Goal: Task Accomplishment & Management: Complete application form

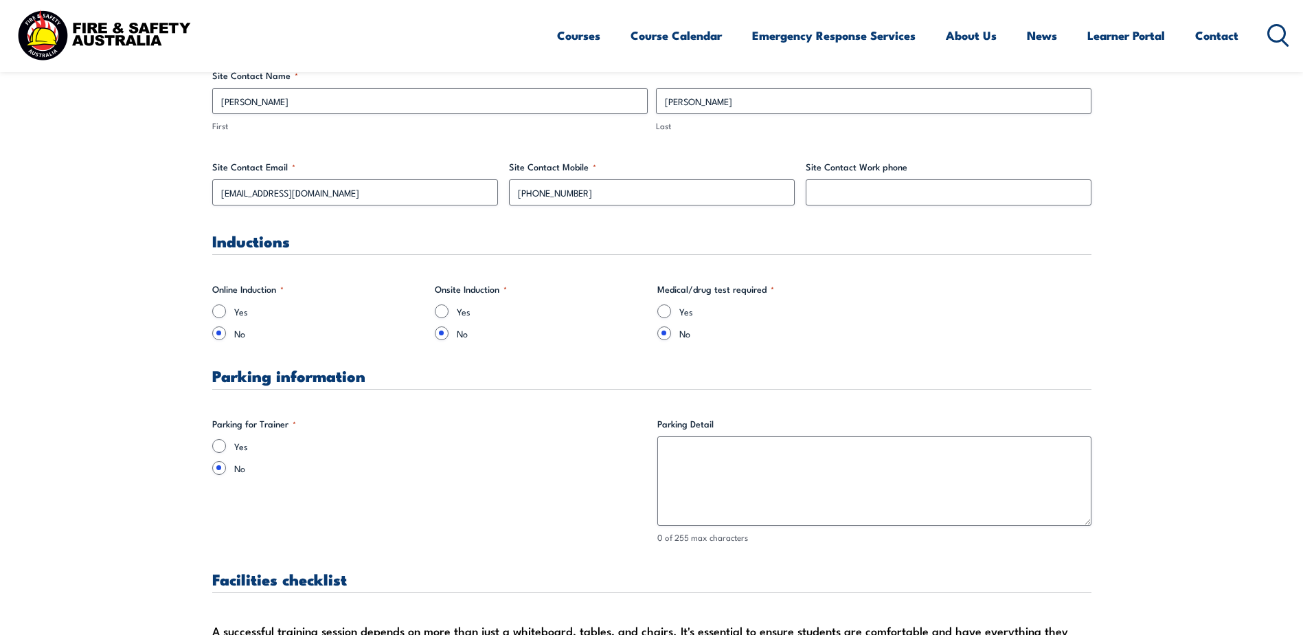
scroll to position [843, 0]
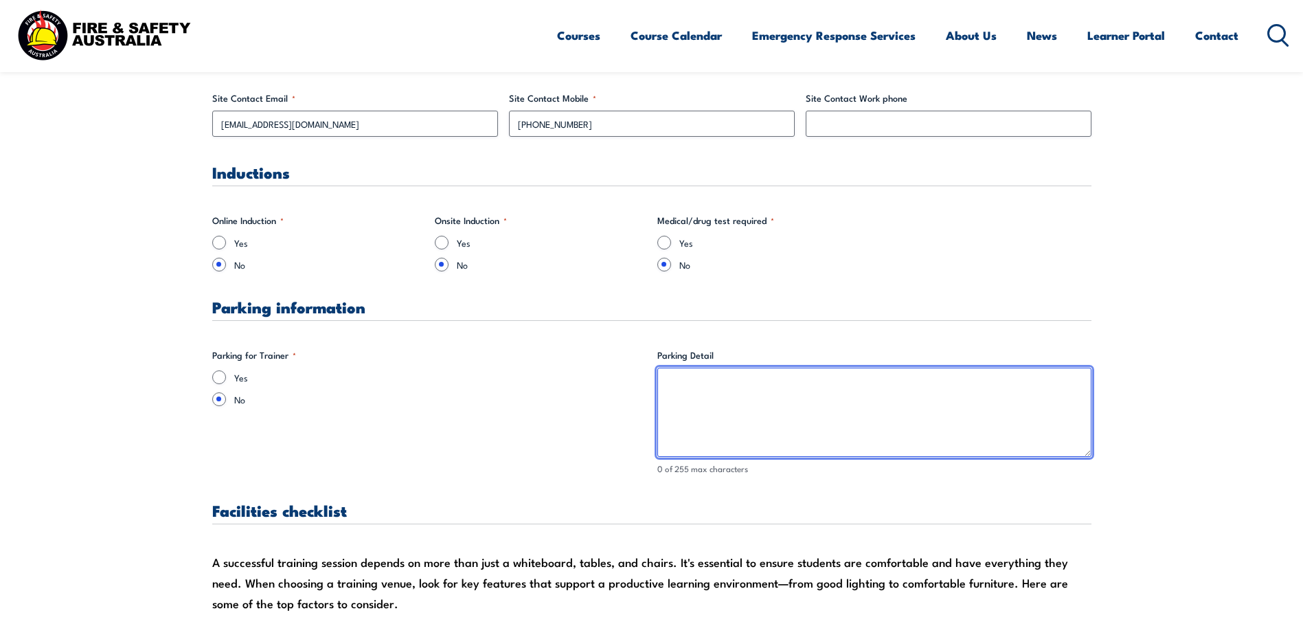
click at [720, 413] on textarea "Parking Detail" at bounding box center [874, 411] width 434 height 89
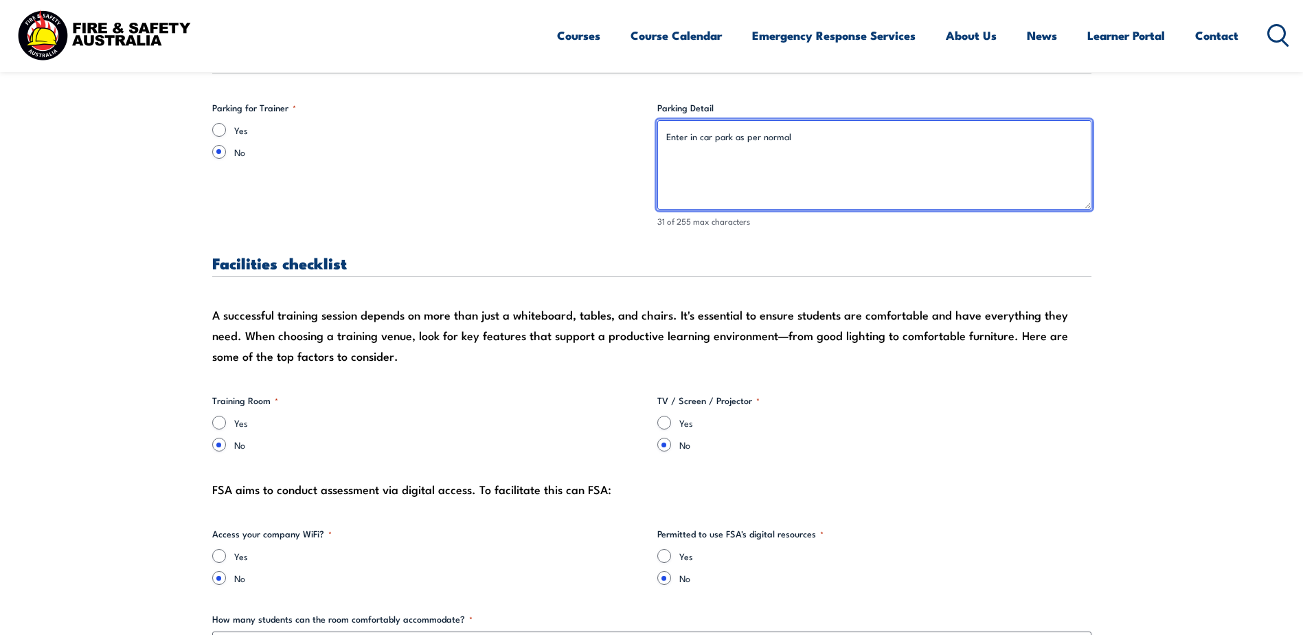
scroll to position [1324, 0]
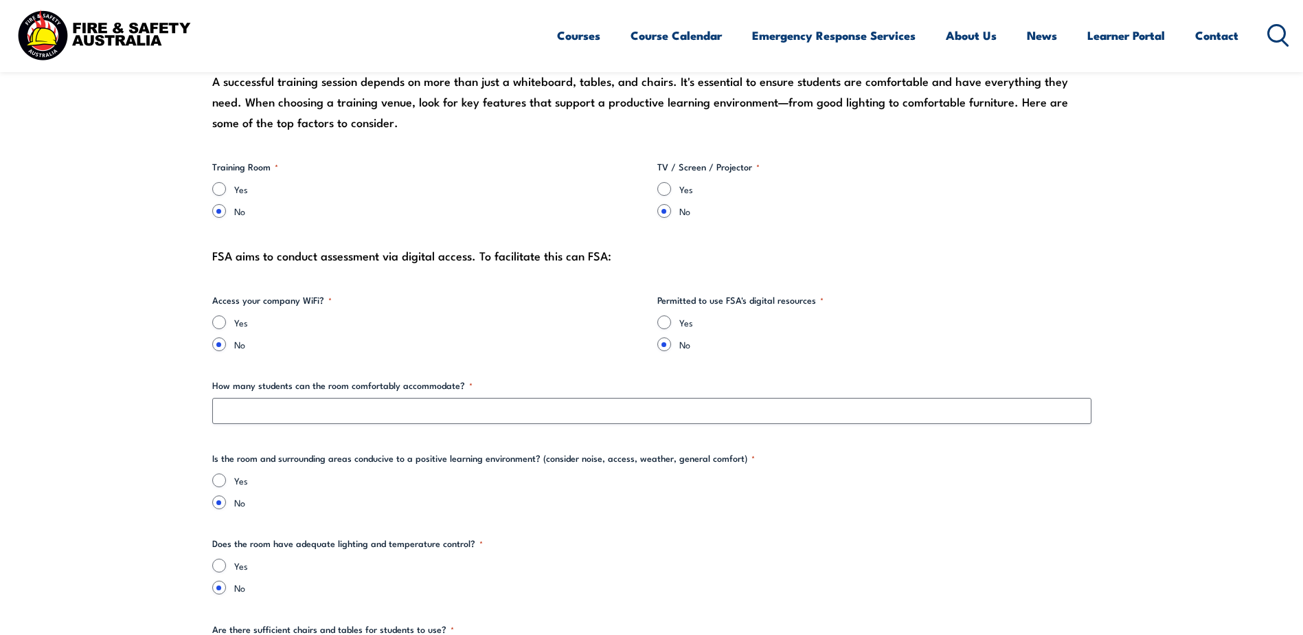
type textarea "Enter in car park as per normal"
click at [242, 194] on label "Yes" at bounding box center [440, 189] width 412 height 14
click at [226, 194] on input "Yes" at bounding box center [219, 189] width 14 height 14
radio input "true"
click at [681, 188] on label "Yes" at bounding box center [885, 189] width 412 height 14
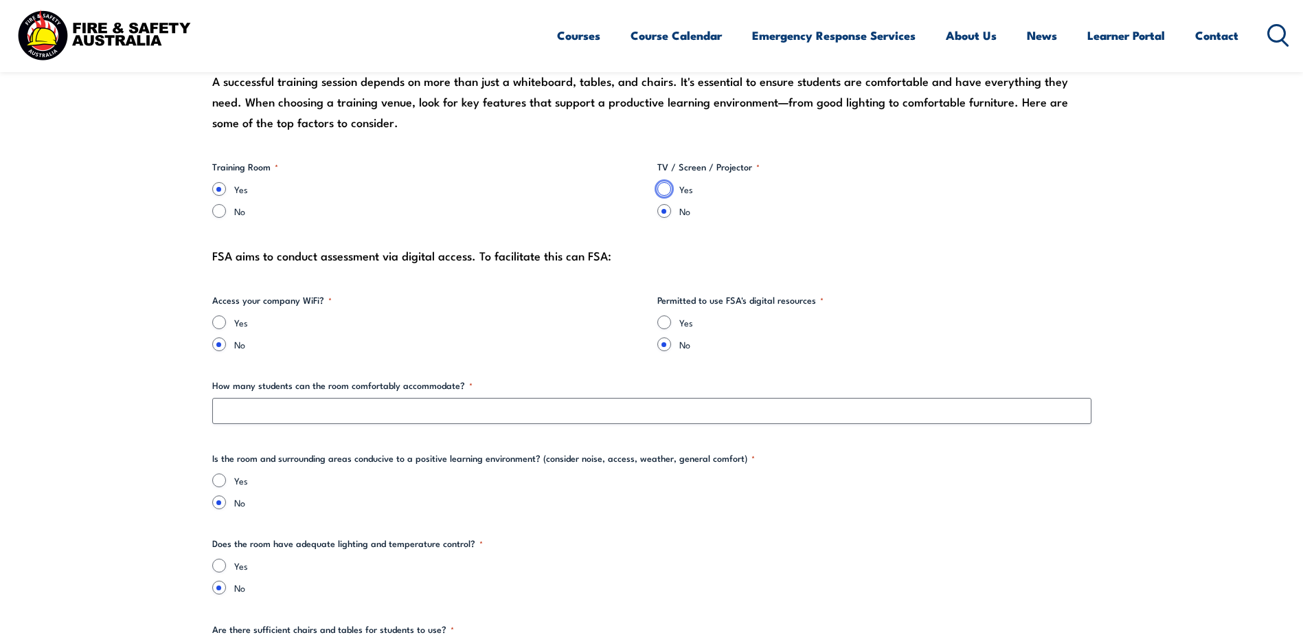
click at [671, 188] on input "Yes" at bounding box center [664, 189] width 14 height 14
radio input "true"
click at [234, 328] on label "Yes" at bounding box center [440, 322] width 412 height 14
click at [226, 328] on input "Yes" at bounding box center [219, 322] width 14 height 14
radio input "true"
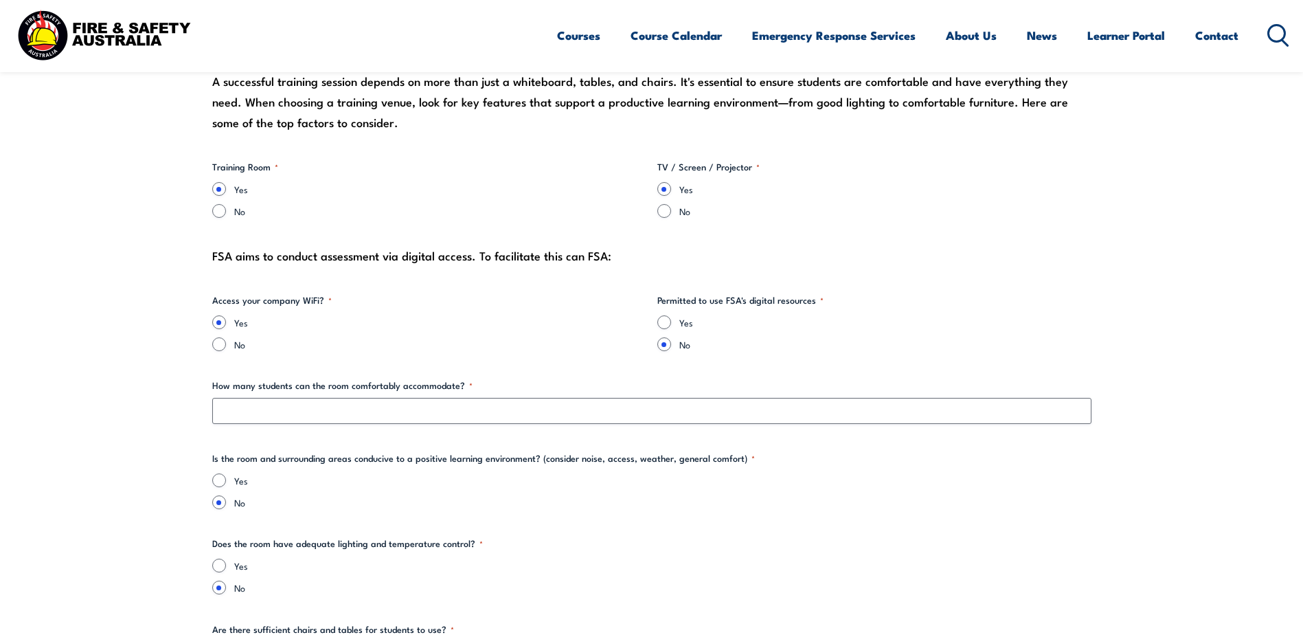
click at [675, 326] on div "Yes" at bounding box center [874, 322] width 434 height 14
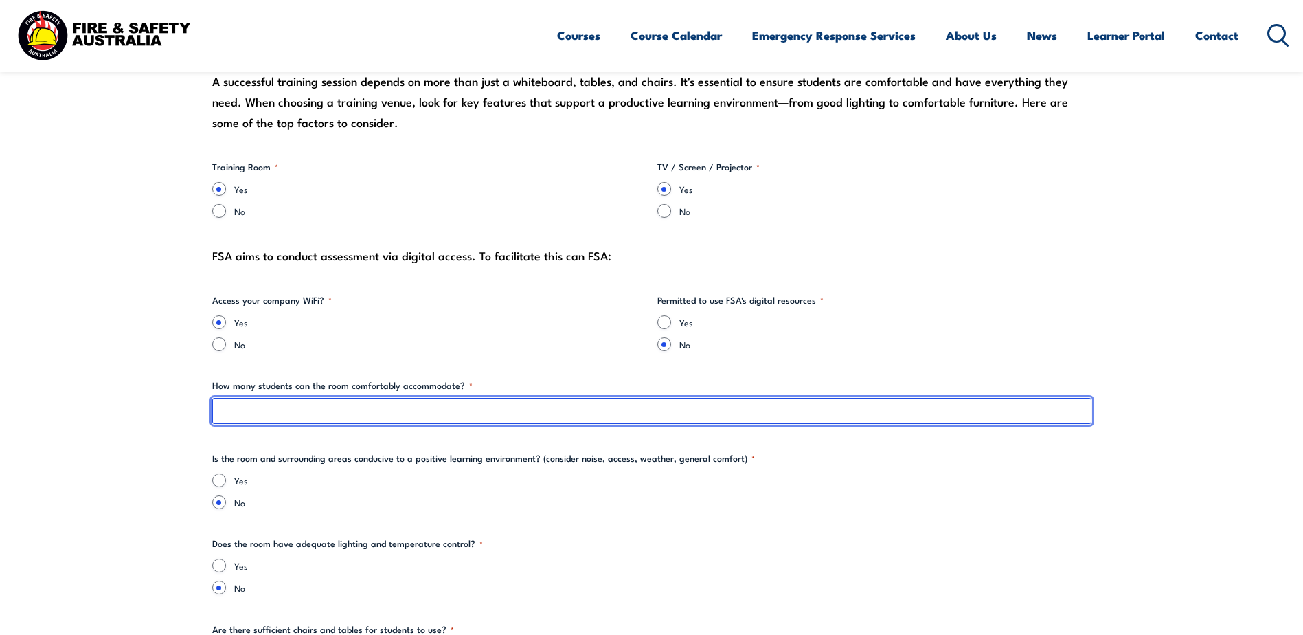
click at [328, 410] on input "How many students can the room comfortably accommodate? *" at bounding box center [651, 411] width 879 height 26
type input "8"
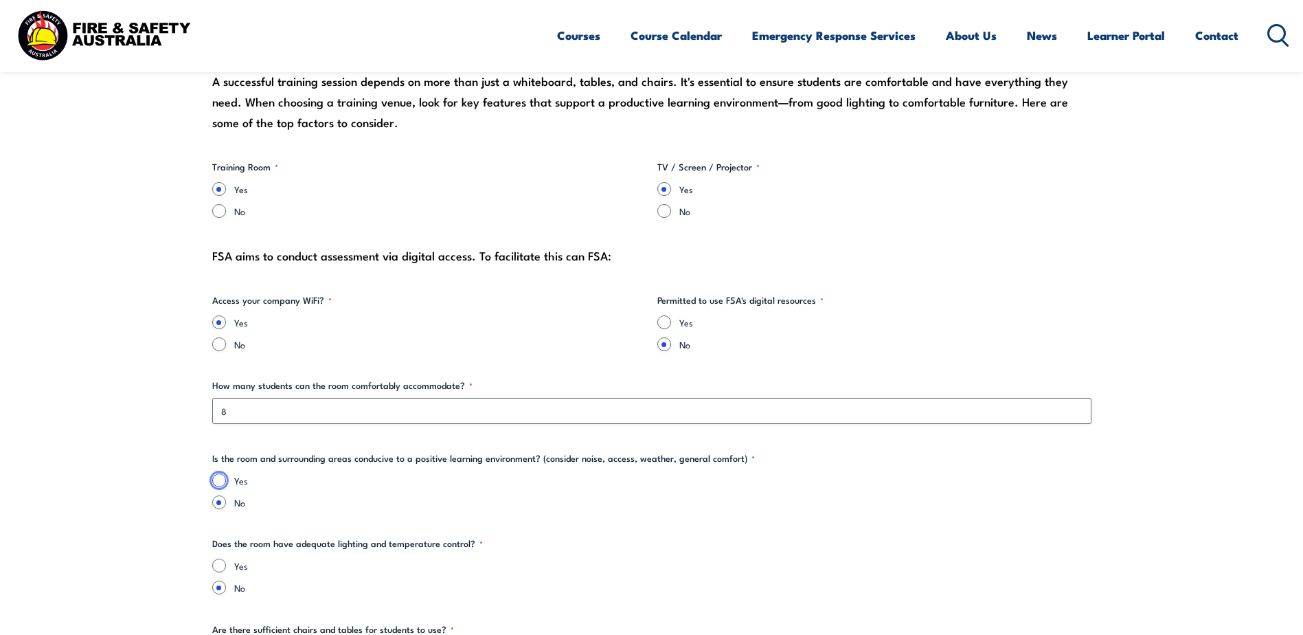
click at [219, 481] on input "Yes" at bounding box center [219, 480] width 14 height 14
radio input "true"
click at [220, 569] on input "Yes" at bounding box center [219, 565] width 14 height 14
radio input "true"
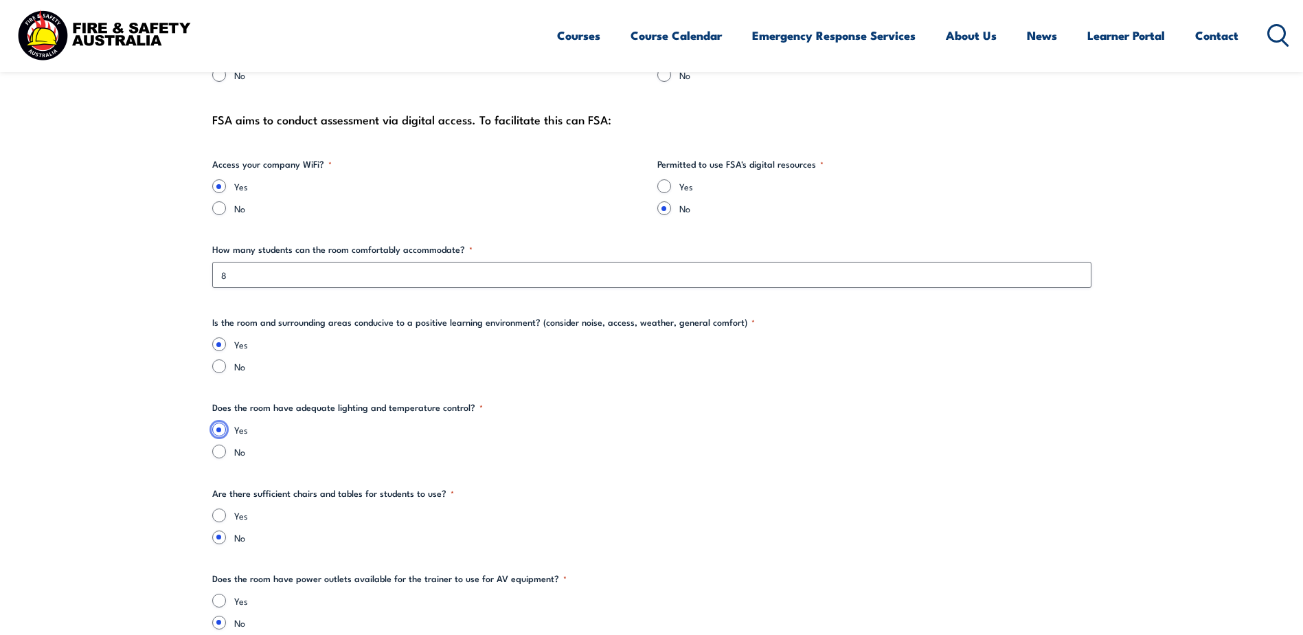
scroll to position [1461, 0]
click at [224, 519] on input "Yes" at bounding box center [219, 514] width 14 height 14
radio input "true"
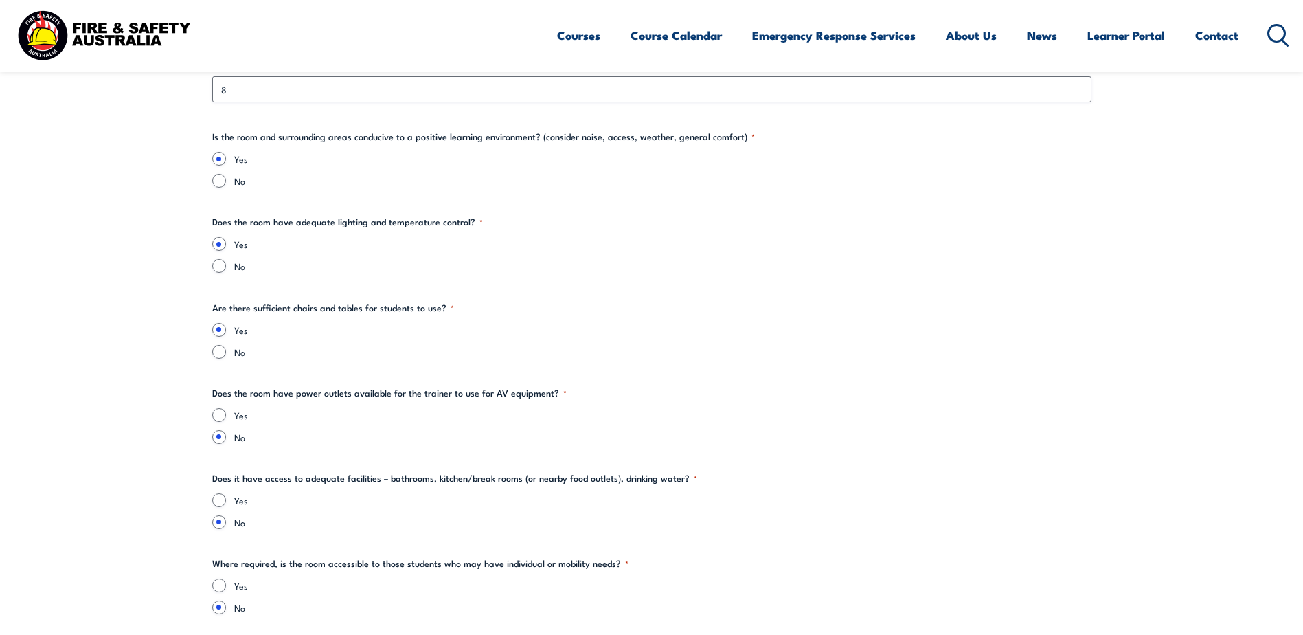
scroll to position [1667, 0]
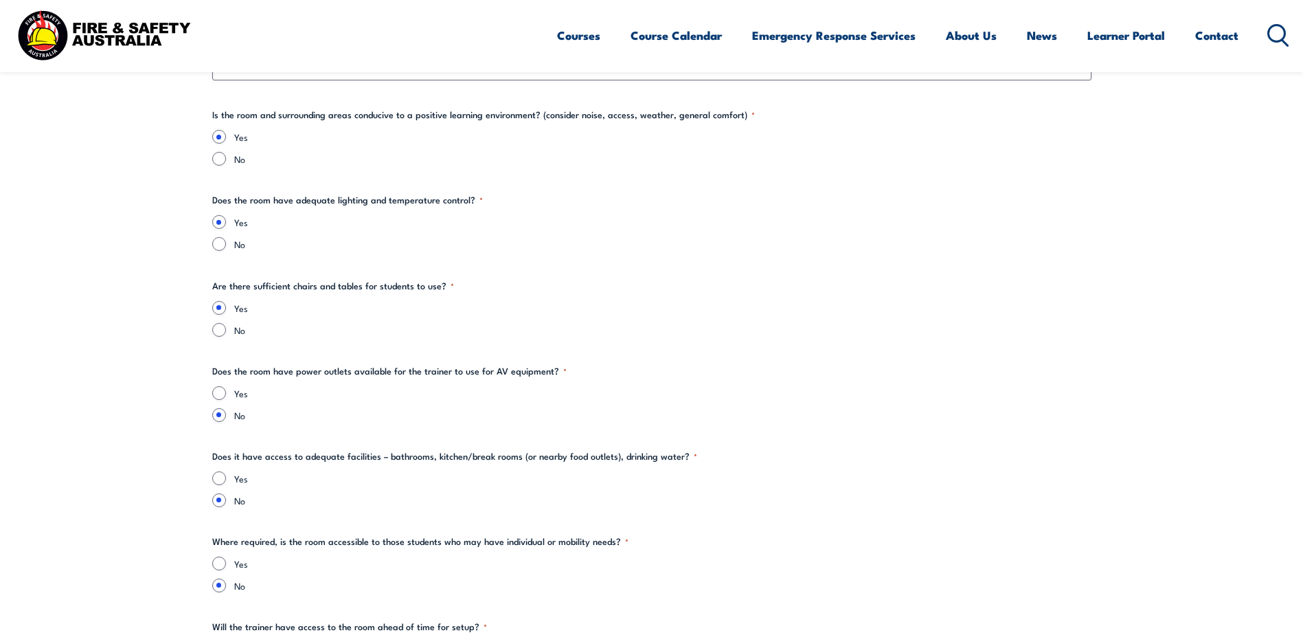
click at [221, 396] on input "Yes" at bounding box center [219, 393] width 14 height 14
radio input "true"
click at [232, 484] on div "Yes" at bounding box center [651, 478] width 879 height 14
click at [218, 479] on input "Yes" at bounding box center [219, 478] width 14 height 14
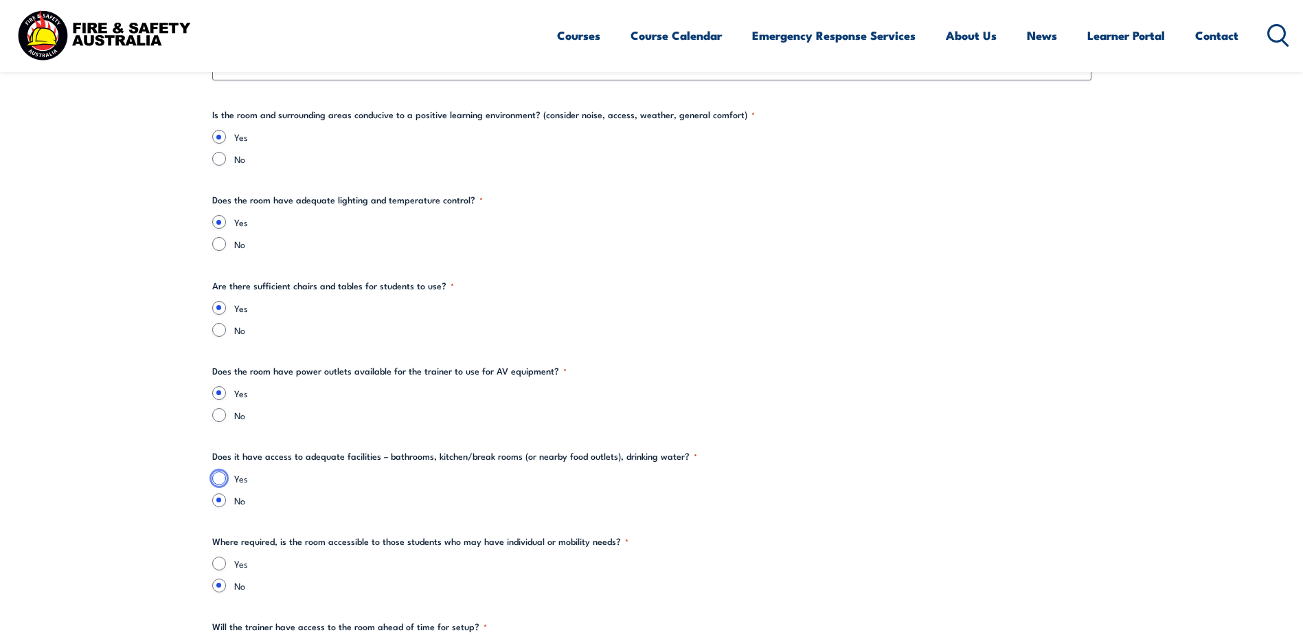
radio input "true"
click at [225, 558] on div "Yes" at bounding box center [651, 563] width 879 height 14
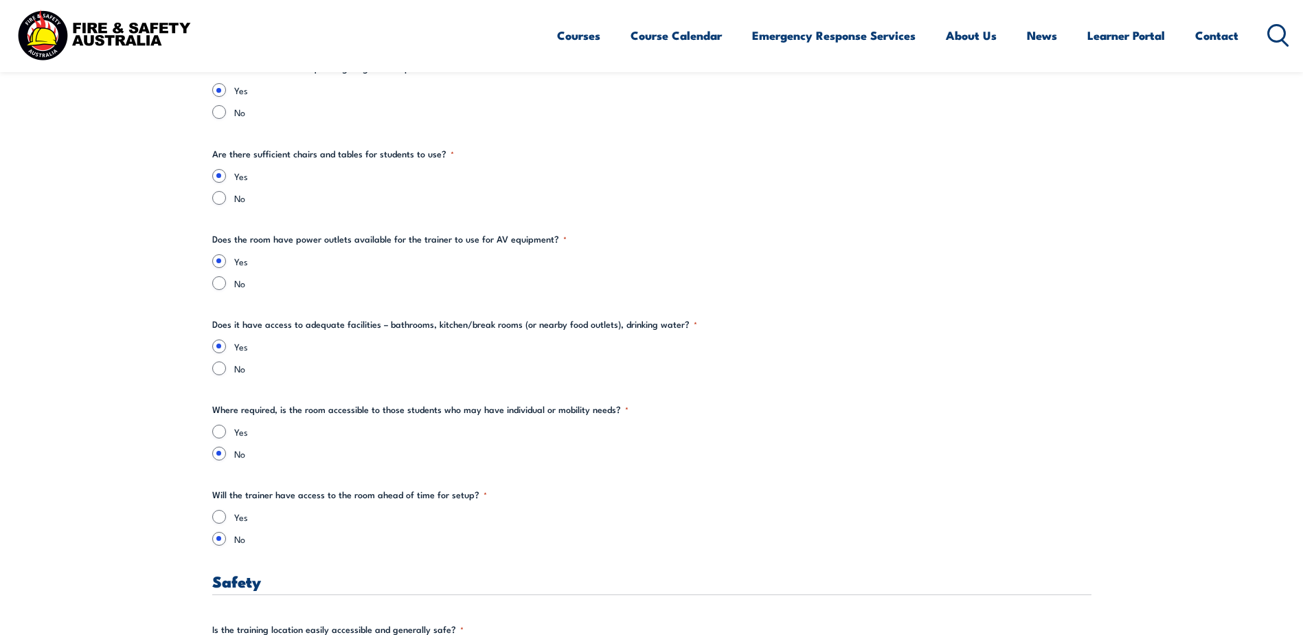
scroll to position [1804, 0]
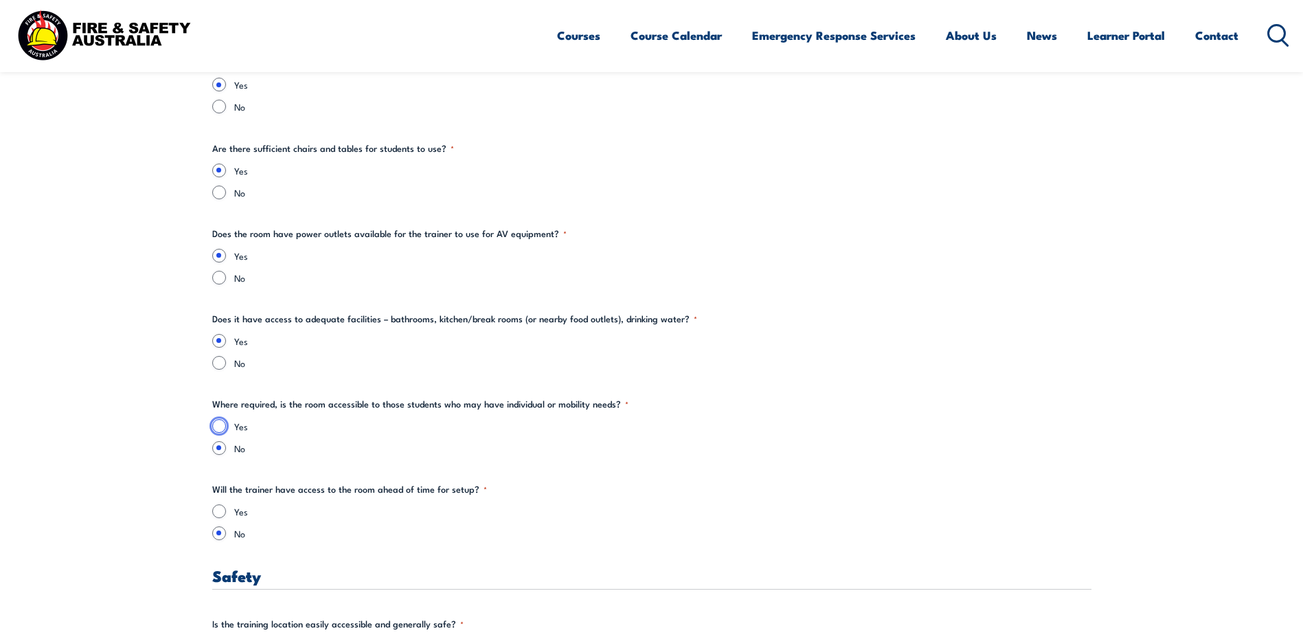
click at [222, 429] on input "Yes" at bounding box center [219, 426] width 14 height 14
radio input "true"
click at [220, 509] on input "Yes" at bounding box center [219, 511] width 14 height 14
radio input "true"
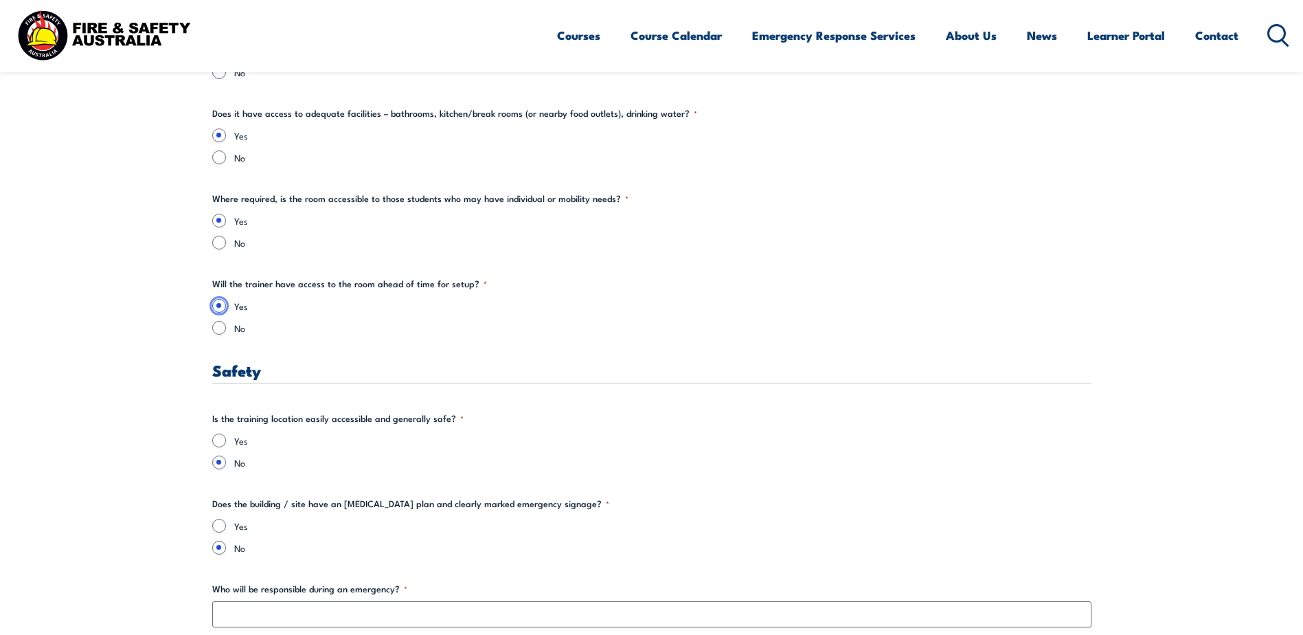
scroll to position [2010, 0]
click at [219, 436] on input "Yes" at bounding box center [219, 440] width 14 height 14
radio input "true"
click at [221, 523] on input "Yes" at bounding box center [219, 525] width 14 height 14
radio input "true"
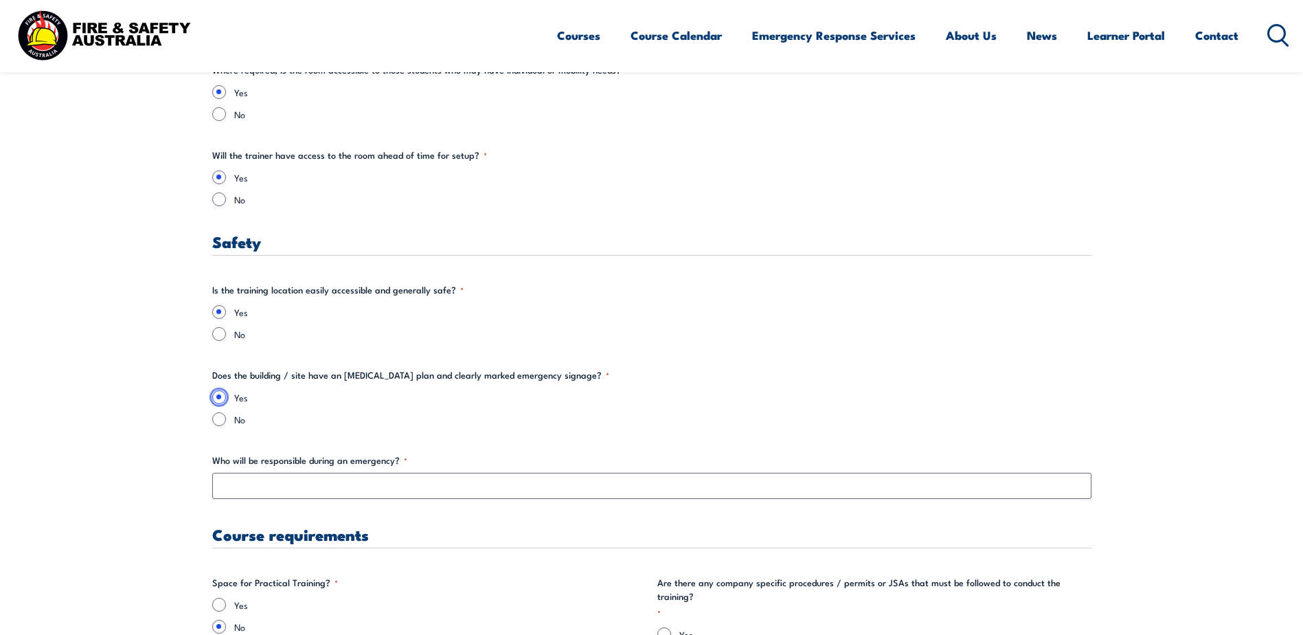
scroll to position [2148, 0]
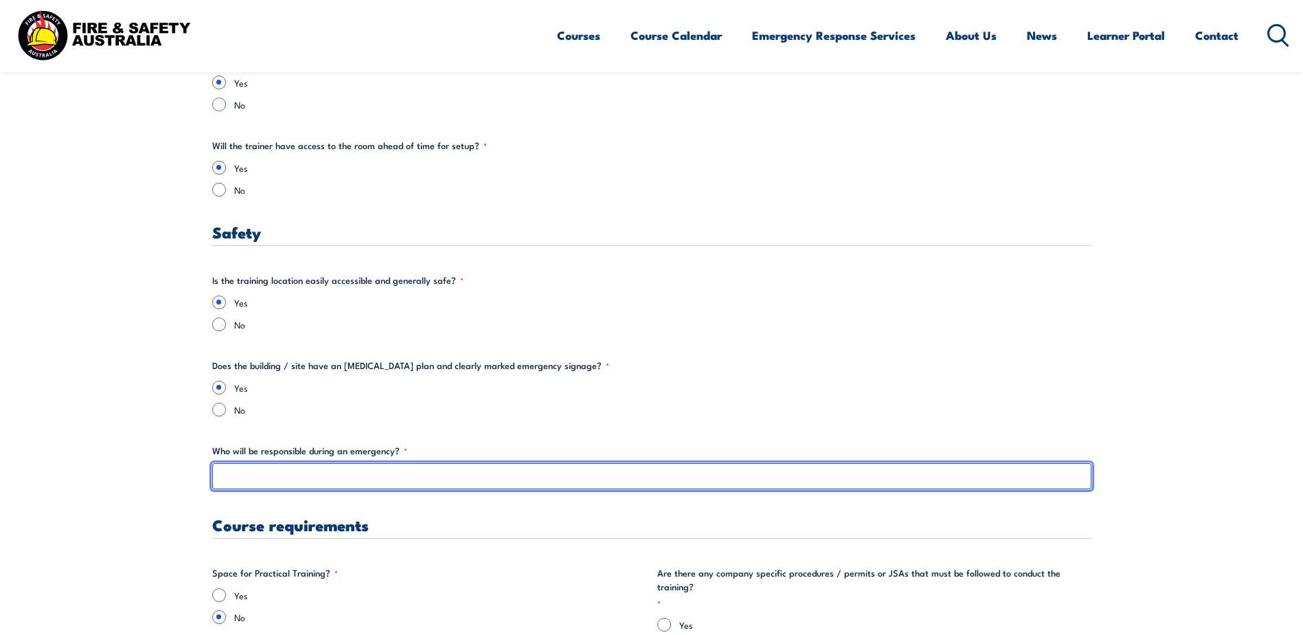
click at [277, 474] on input "Who will be responsible during an emergency? *" at bounding box center [651, 476] width 879 height 26
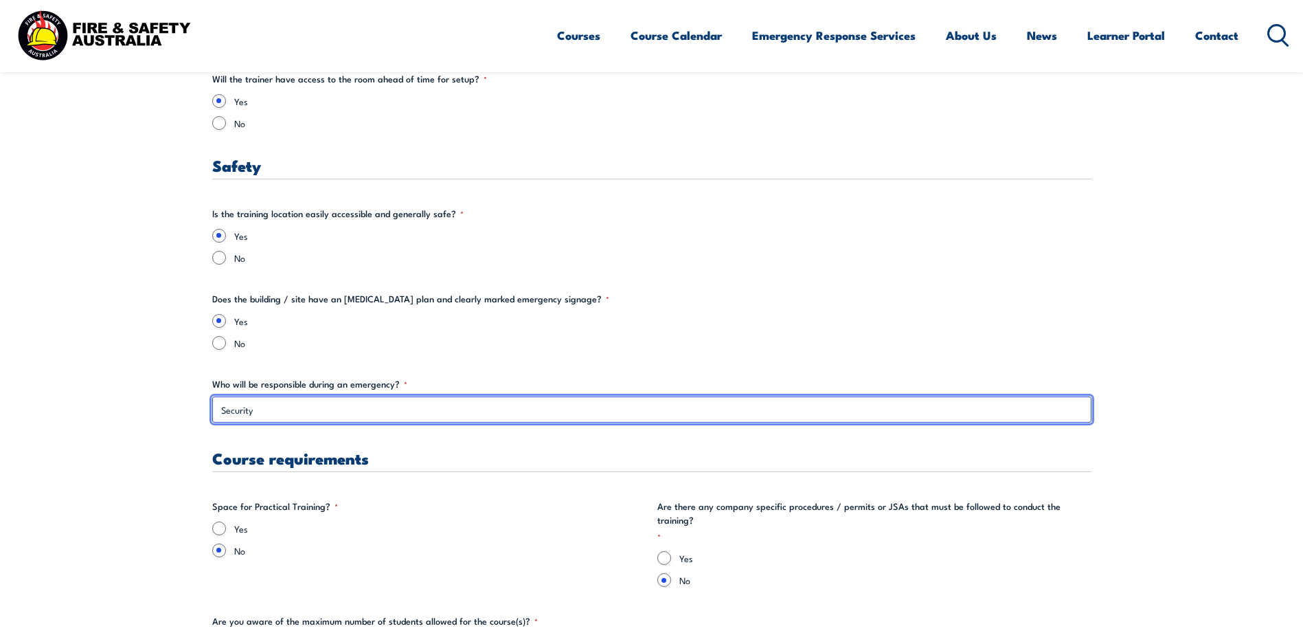
scroll to position [2354, 0]
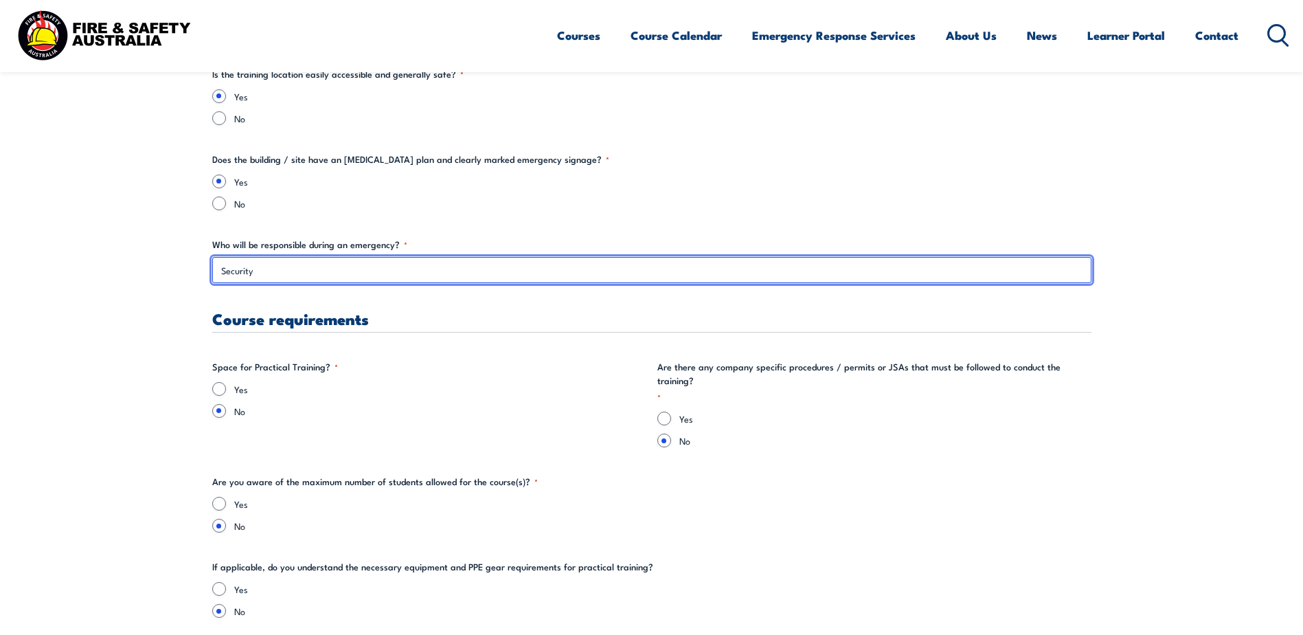
type input "Security"
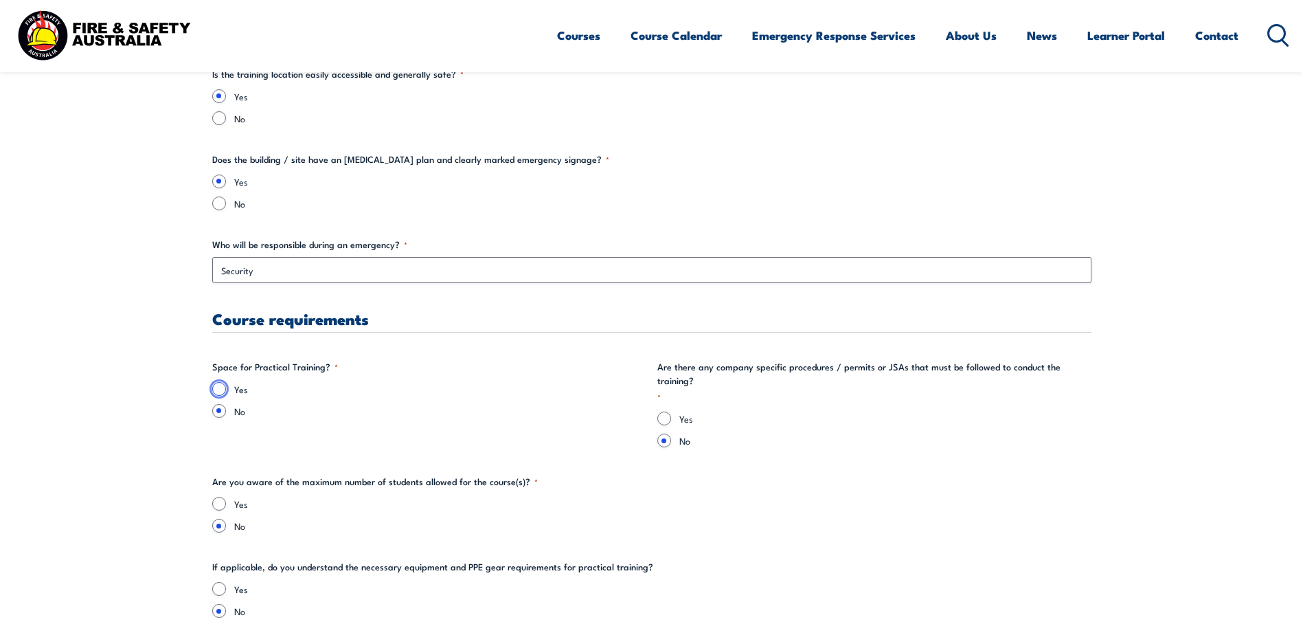
click at [219, 391] on input "Yes" at bounding box center [219, 389] width 14 height 14
radio input "true"
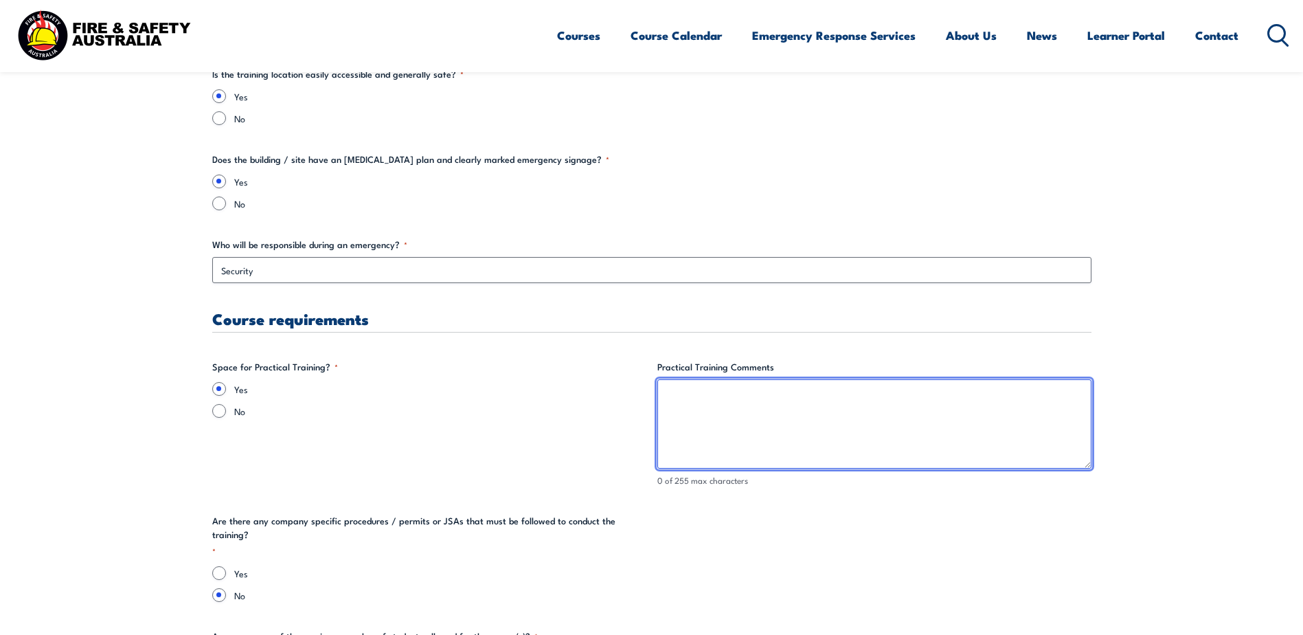
click at [769, 401] on textarea "Practical Training Comments" at bounding box center [874, 423] width 434 height 89
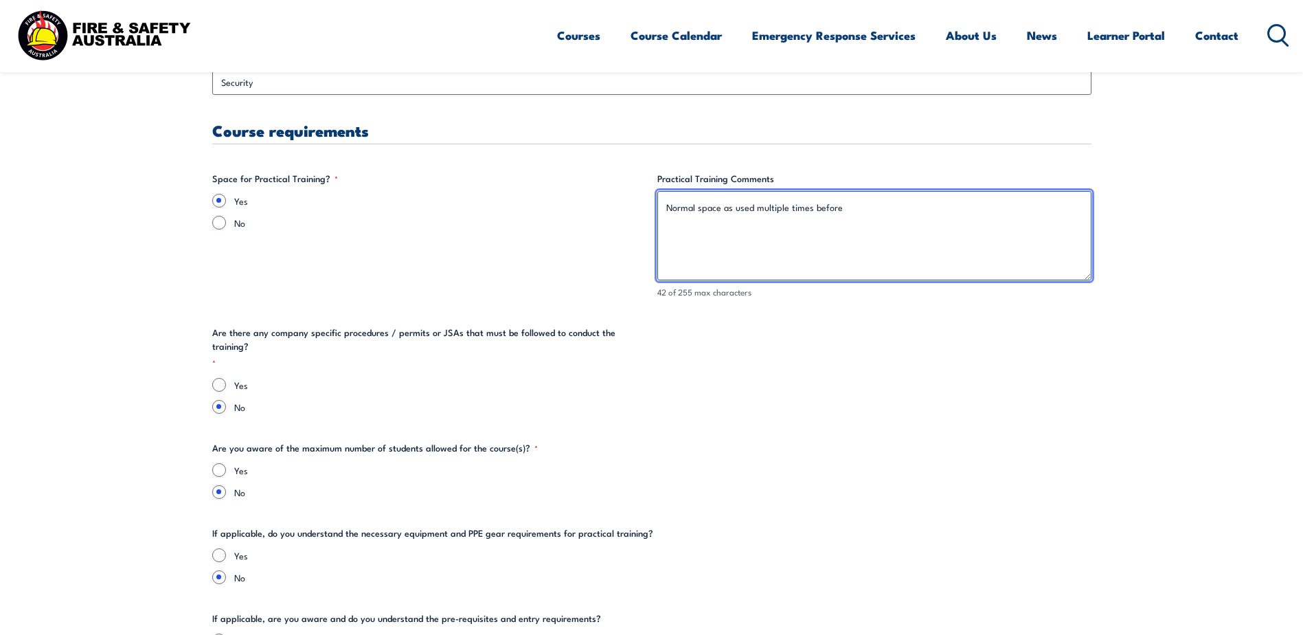
scroll to position [2560, 0]
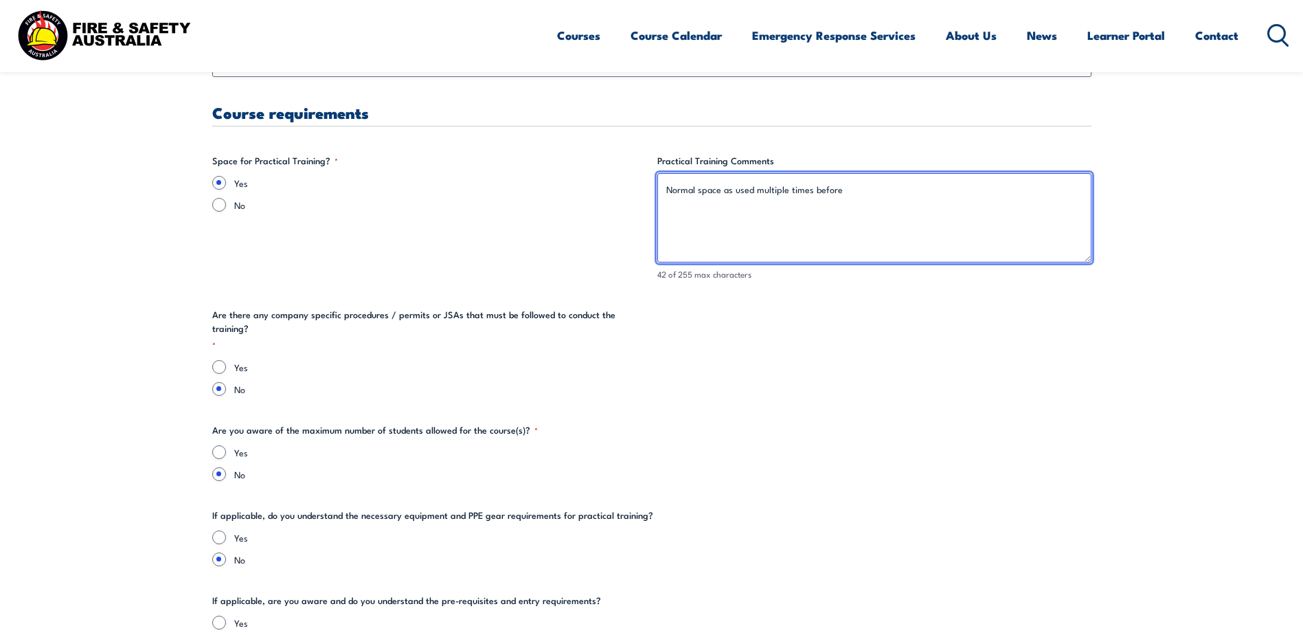
type textarea "Normal space as used multiple times before"
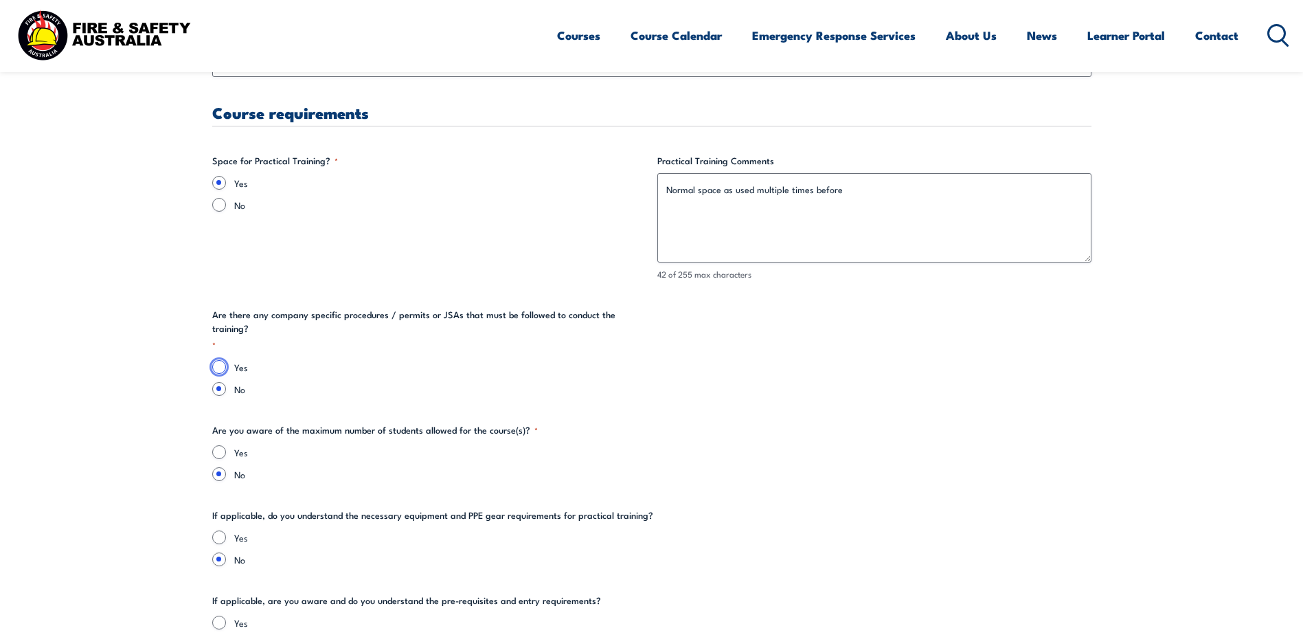
click at [212, 360] on input "Yes" at bounding box center [219, 367] width 14 height 14
radio input "true"
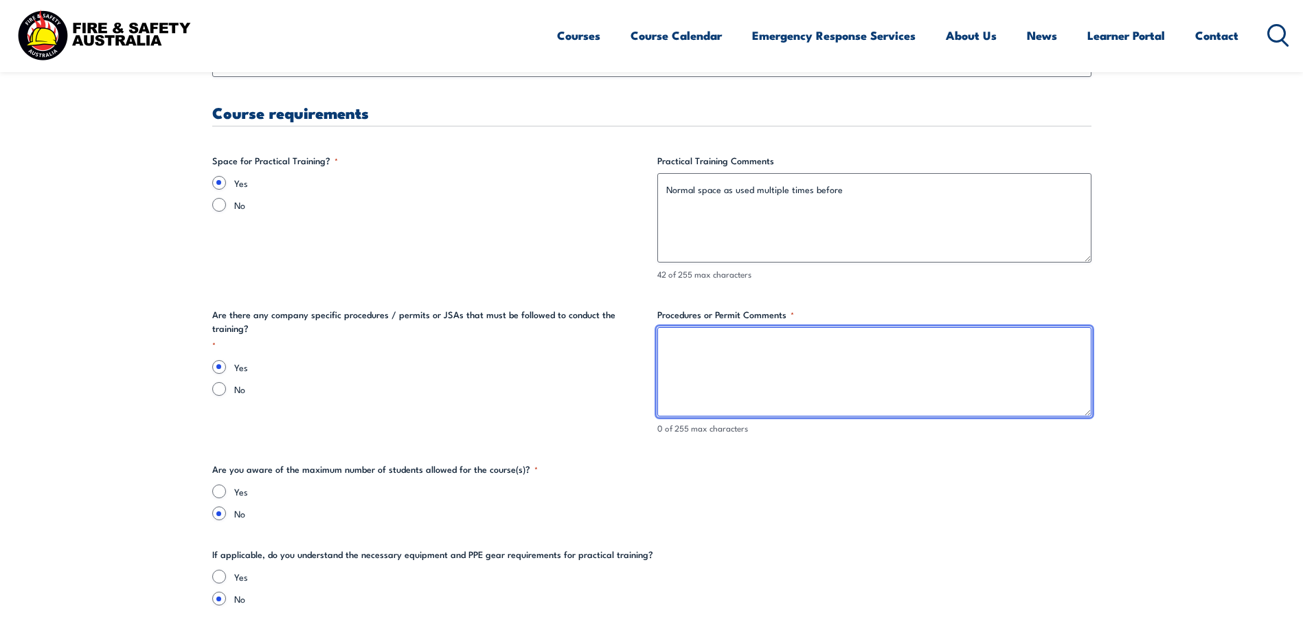
click at [724, 359] on textarea "Procedures or Permit Comments *" at bounding box center [874, 371] width 434 height 89
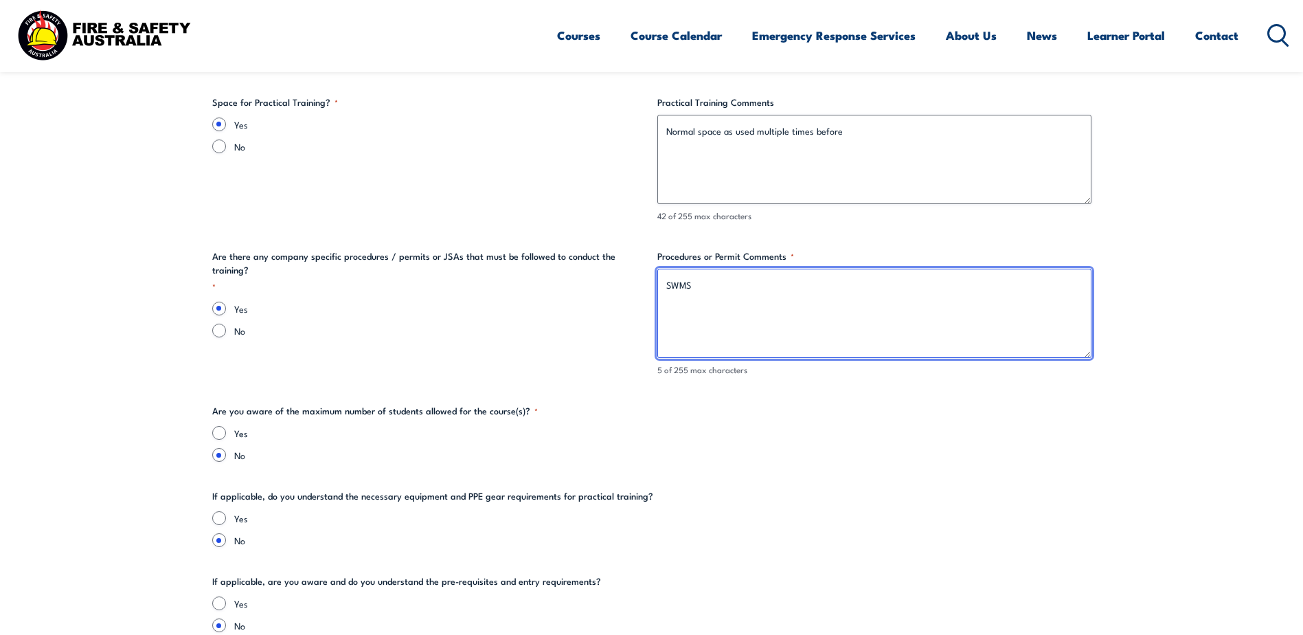
scroll to position [2697, 0]
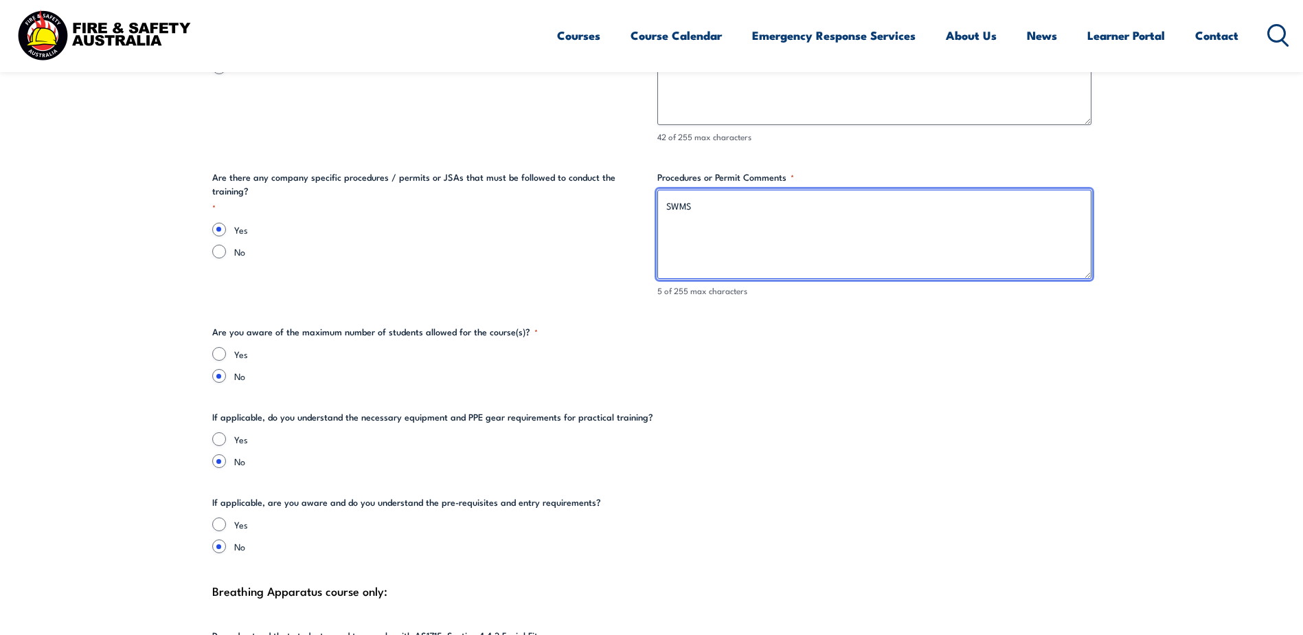
type textarea "SWMS"
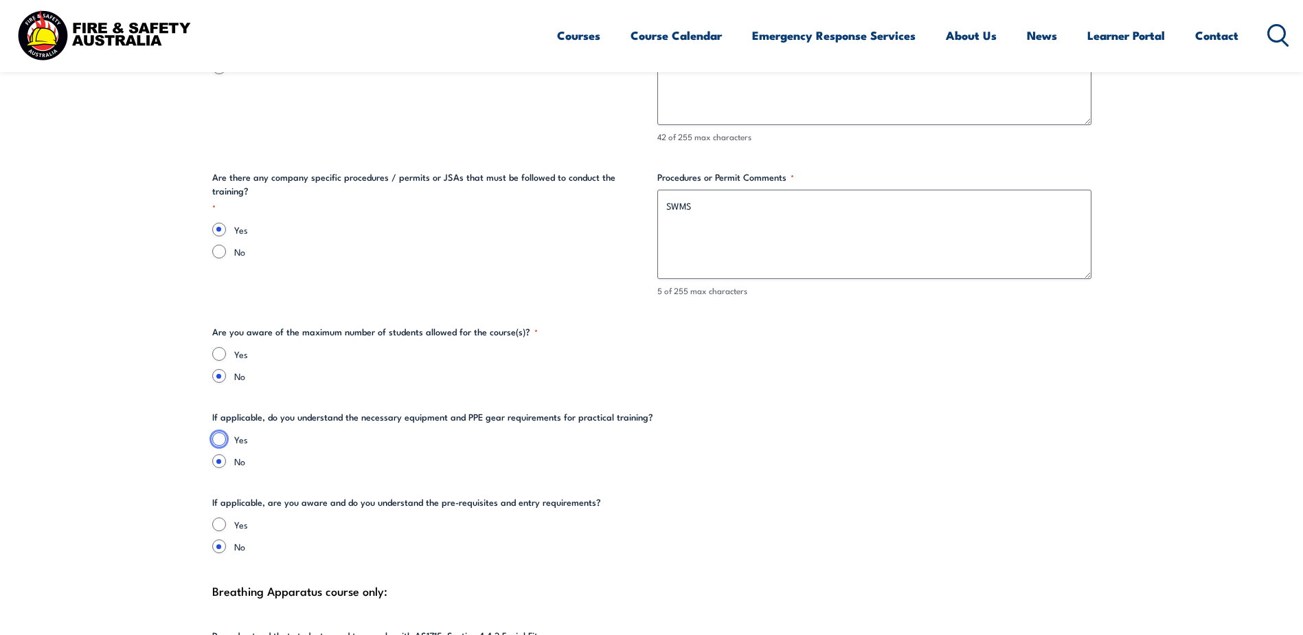
click at [216, 438] on input "Yes" at bounding box center [219, 439] width 14 height 14
radio input "true"
click at [223, 356] on input "Yes" at bounding box center [219, 354] width 14 height 14
radio input "true"
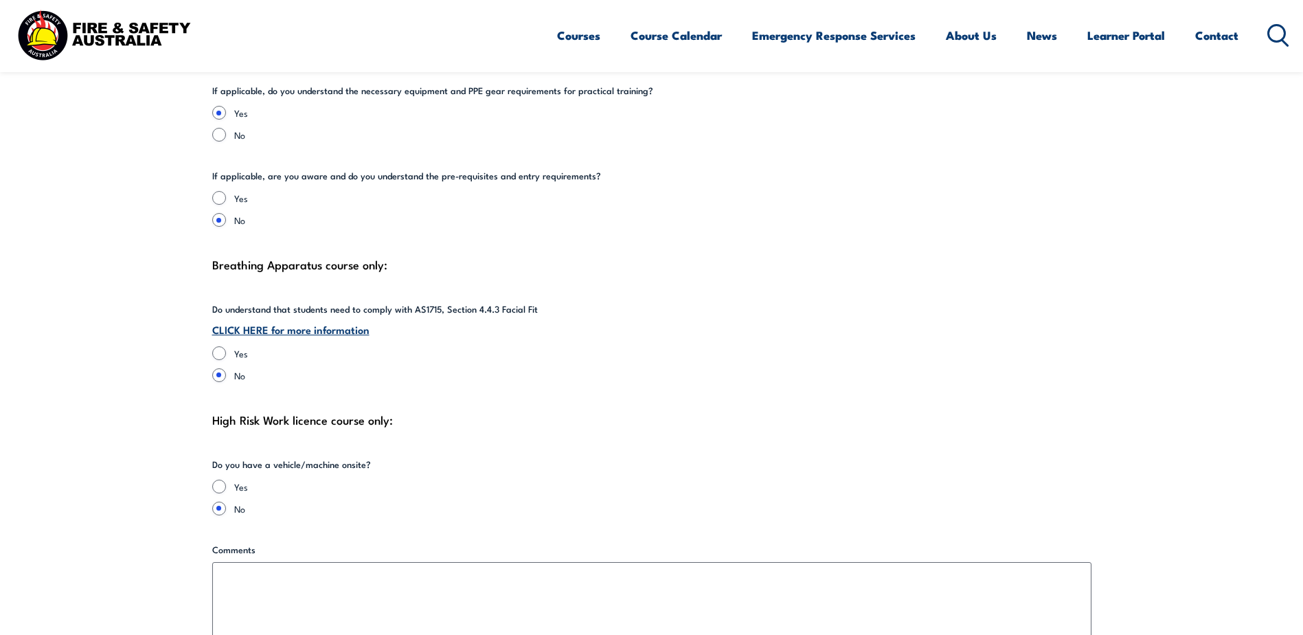
scroll to position [3109, 0]
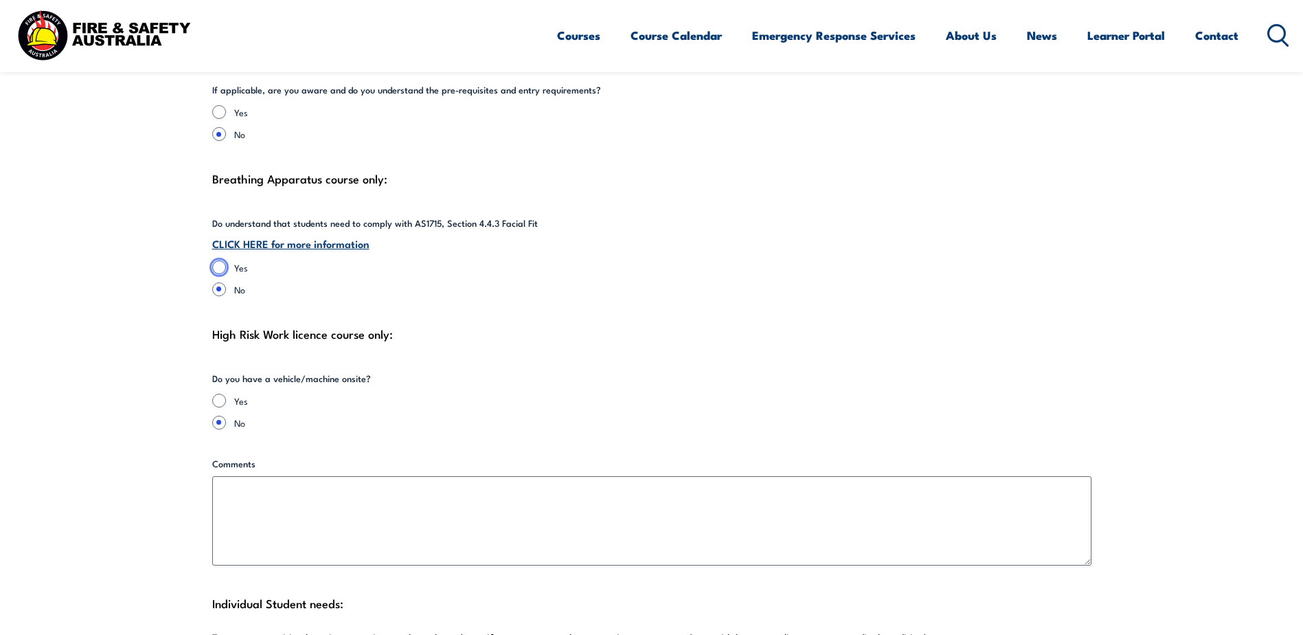
click at [221, 269] on input "Yes" at bounding box center [219, 267] width 14 height 14
radio input "true"
click at [214, 396] on input "Yes" at bounding box center [219, 401] width 14 height 14
radio input "true"
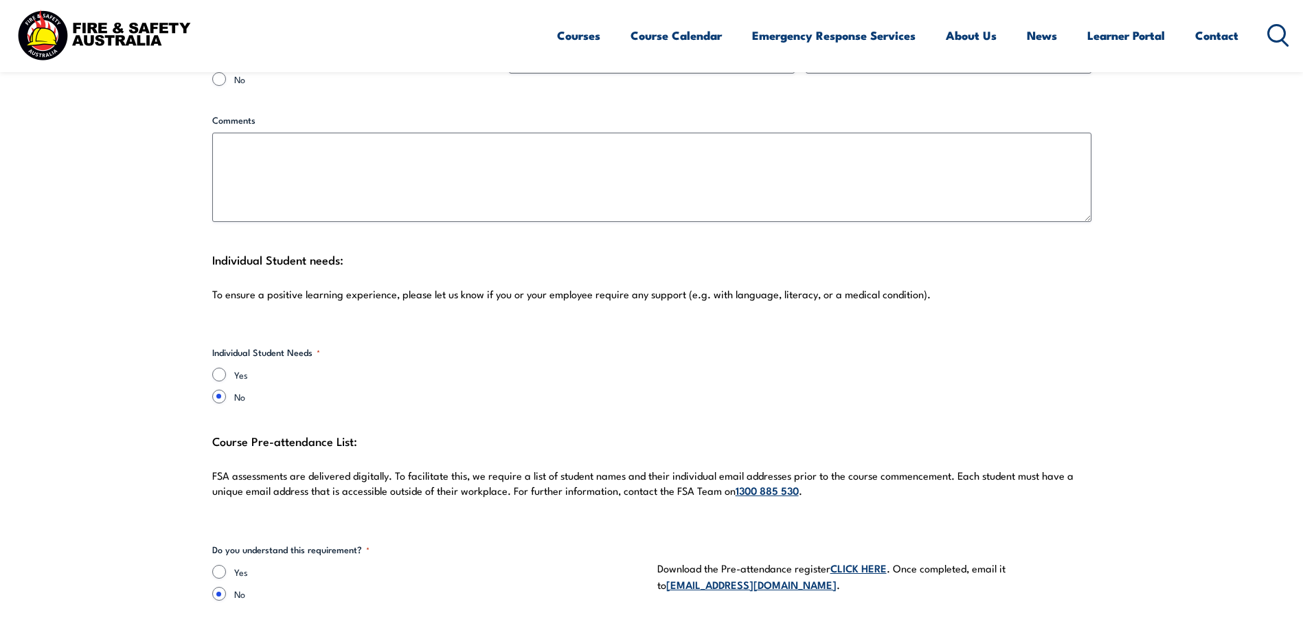
scroll to position [3247, 0]
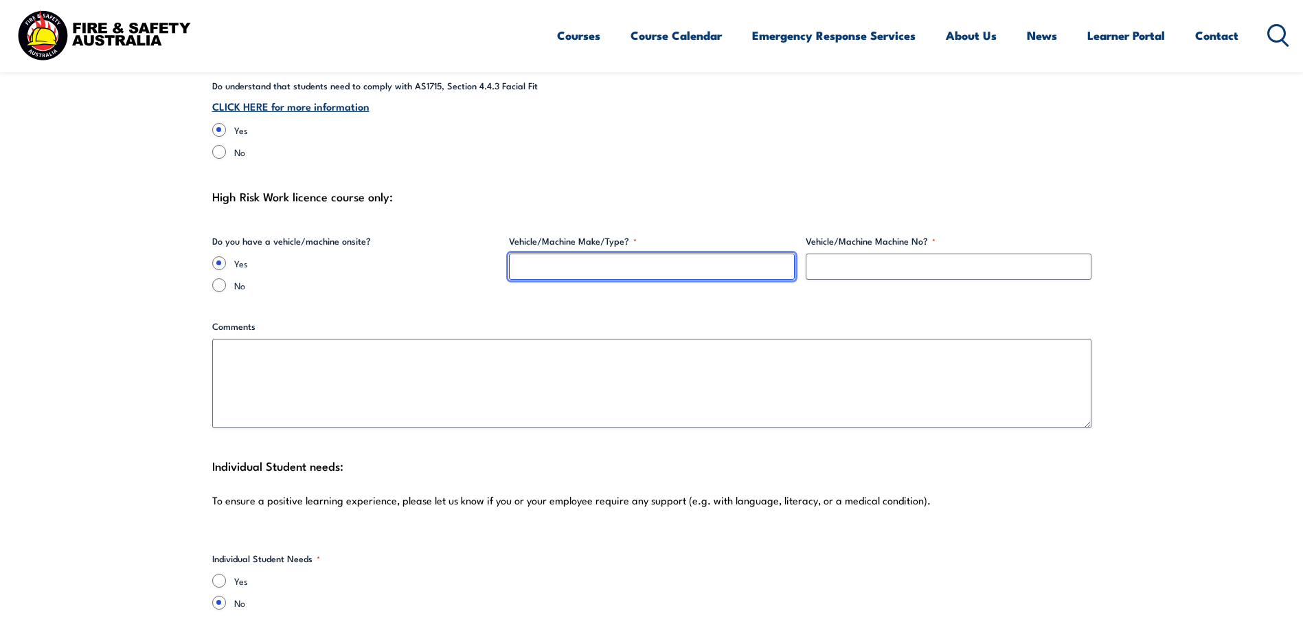
click at [609, 256] on input "Vehicle/Machine Make/Type? *" at bounding box center [652, 266] width 286 height 26
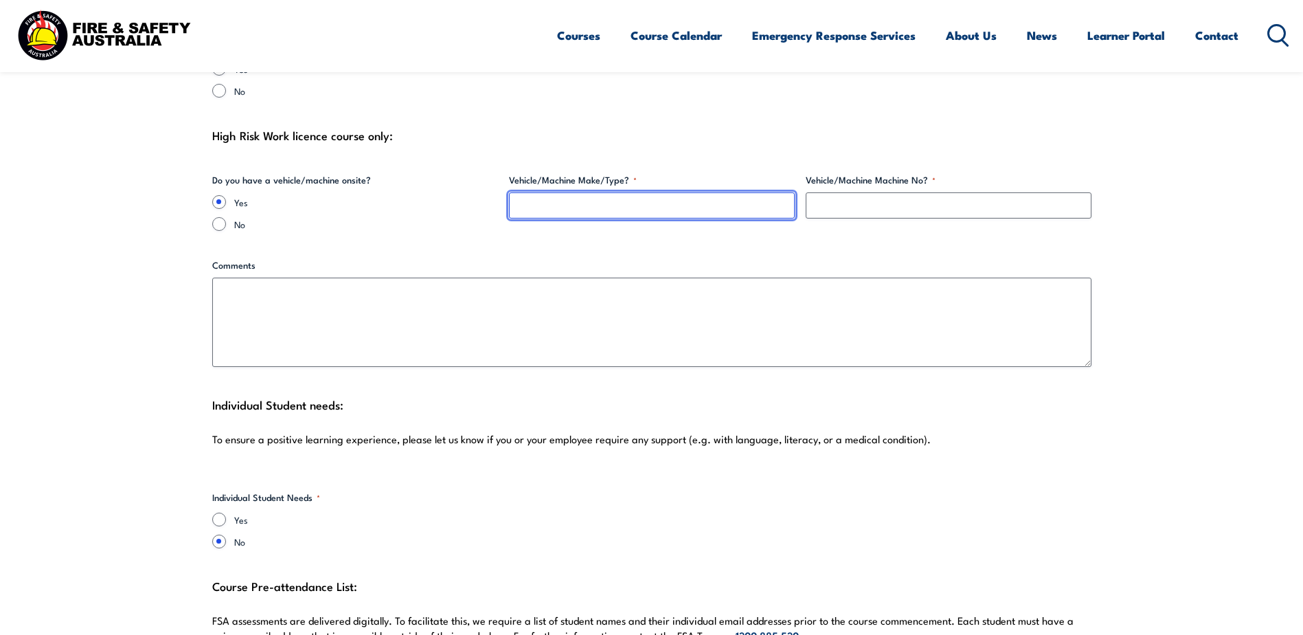
scroll to position [3384, 0]
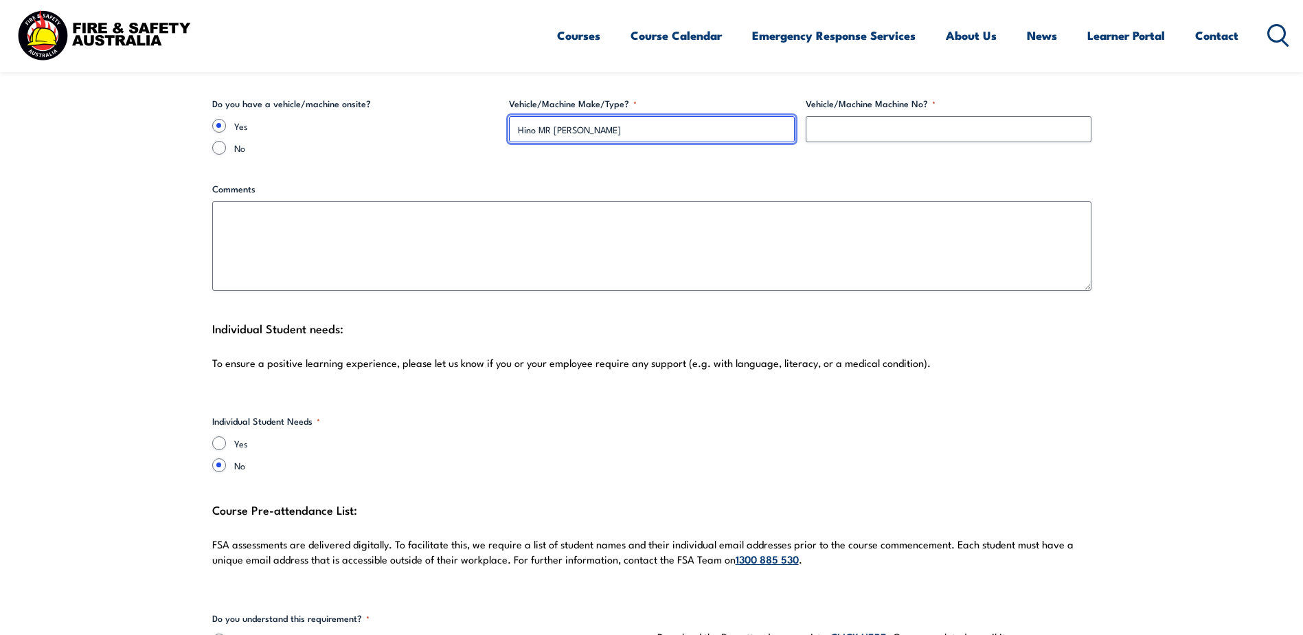
type input "Hino MR [PERSON_NAME]"
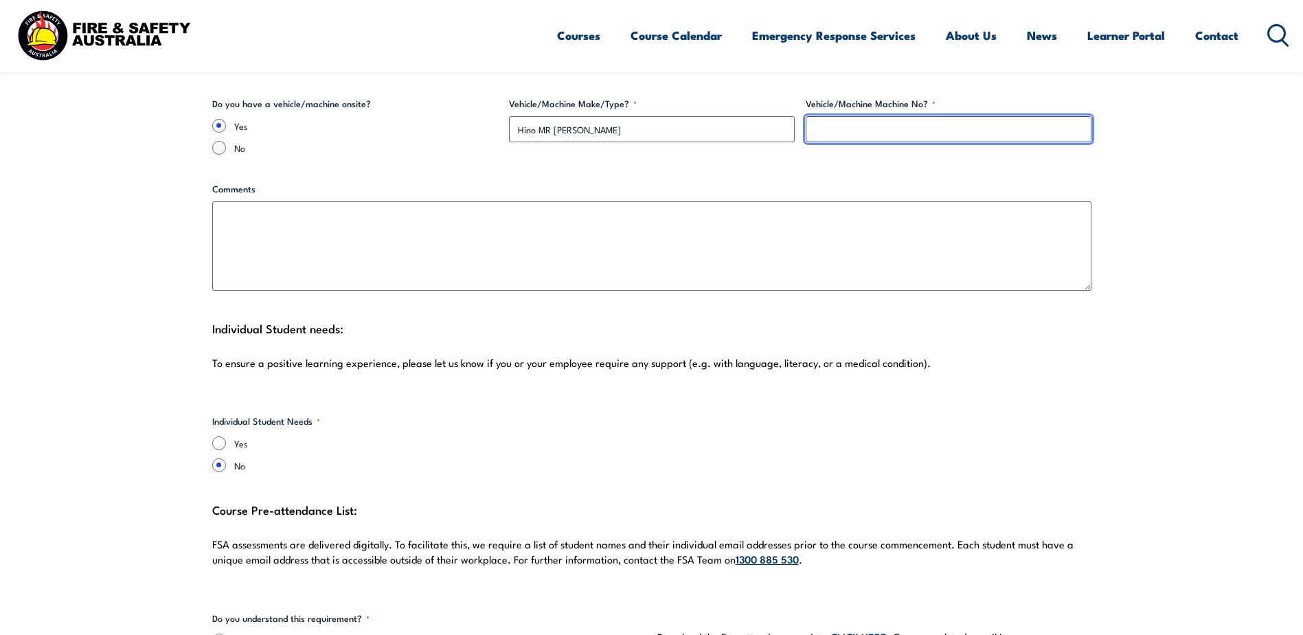
click at [840, 133] on input "Vehicle/Machine Machine No? *" at bounding box center [949, 129] width 286 height 26
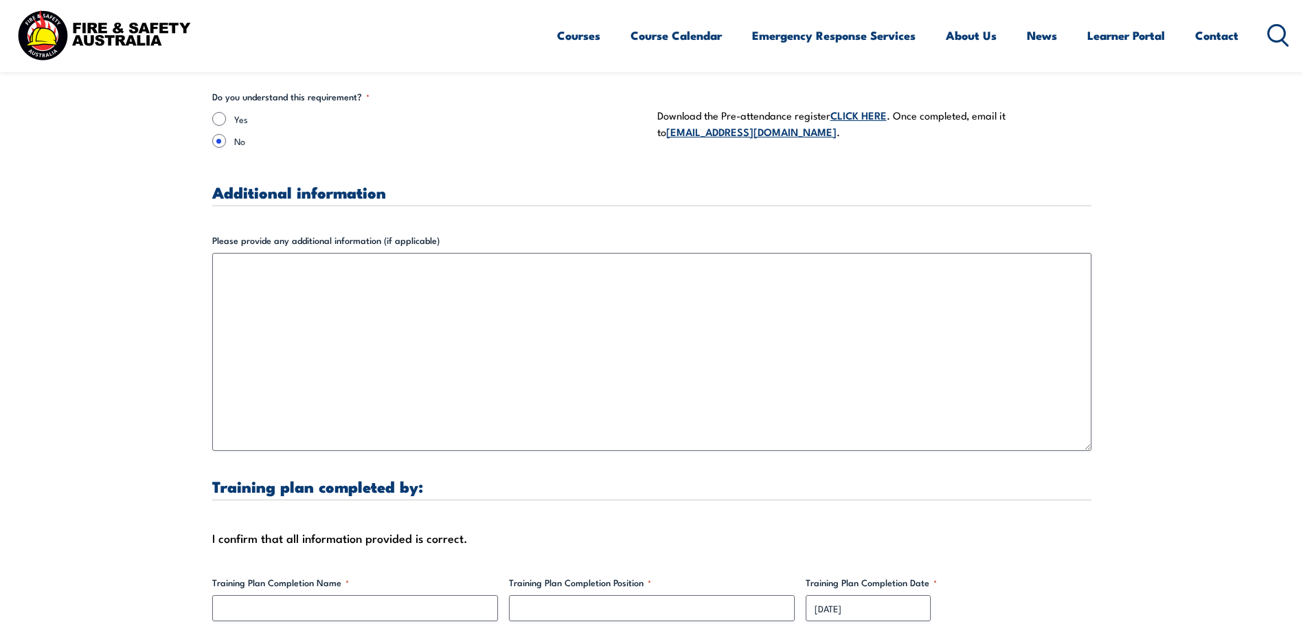
scroll to position [4071, 0]
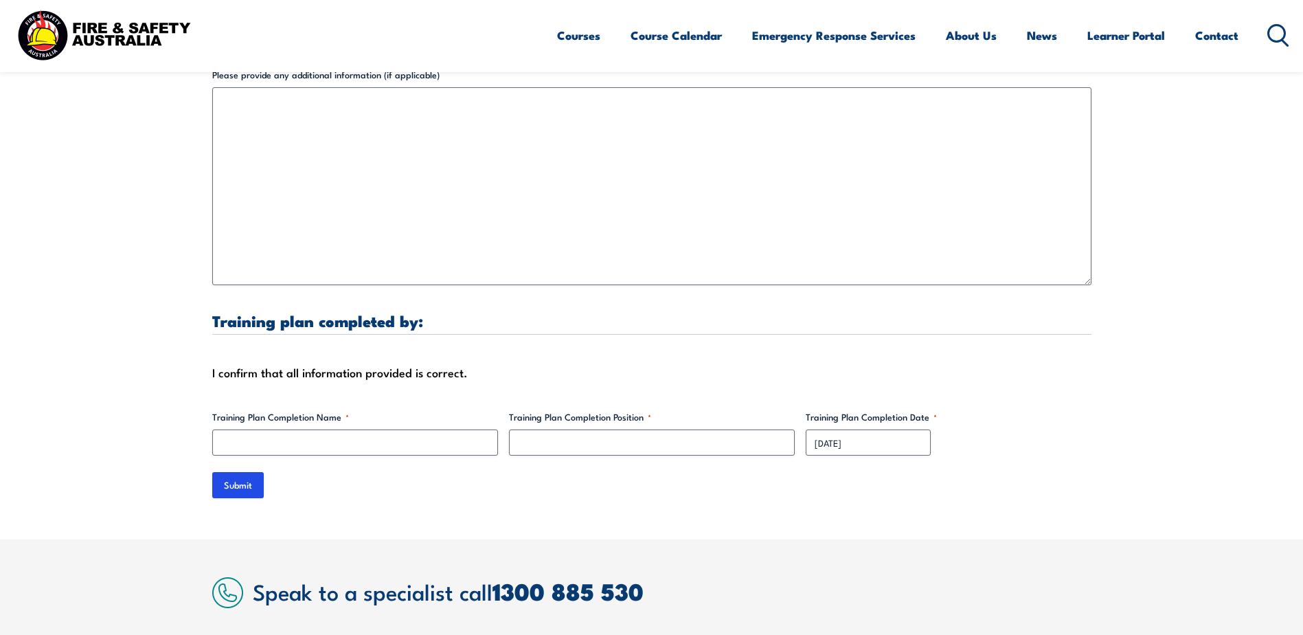
type input "NBN EWP NORTH"
click at [370, 439] on input "Training Plan Completion Name *" at bounding box center [355, 442] width 286 height 26
type input "[PERSON_NAME]"
type input "Field Area Manager"
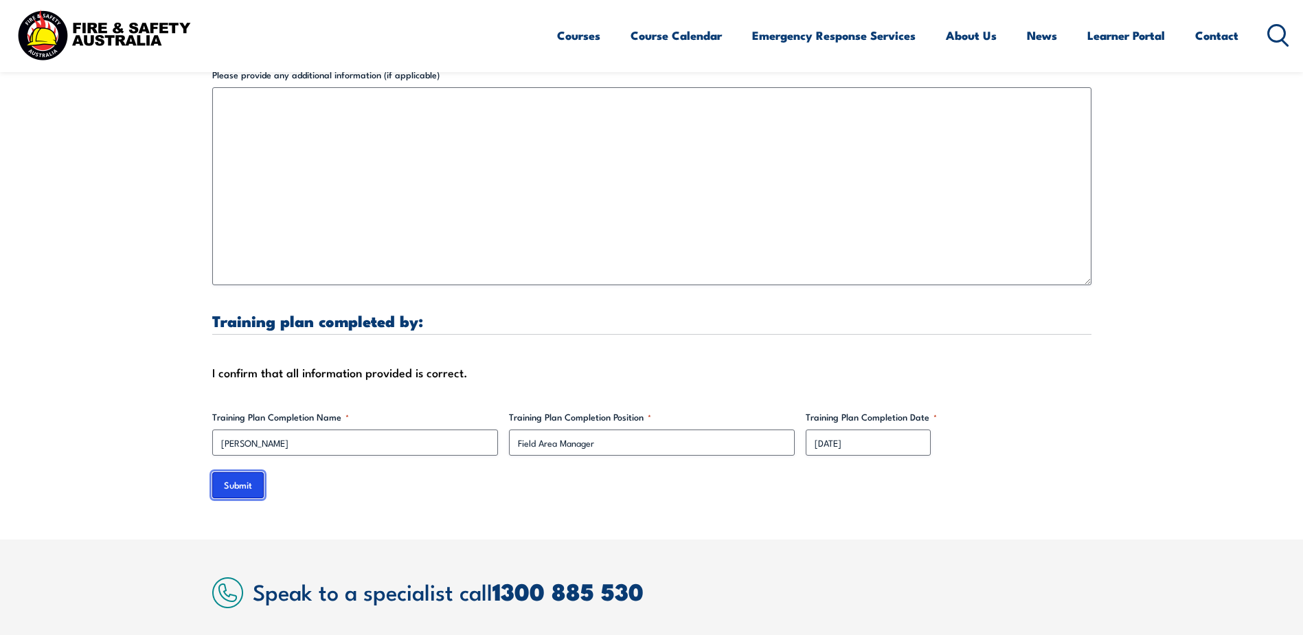
click at [240, 492] on input "Submit" at bounding box center [238, 485] width 52 height 26
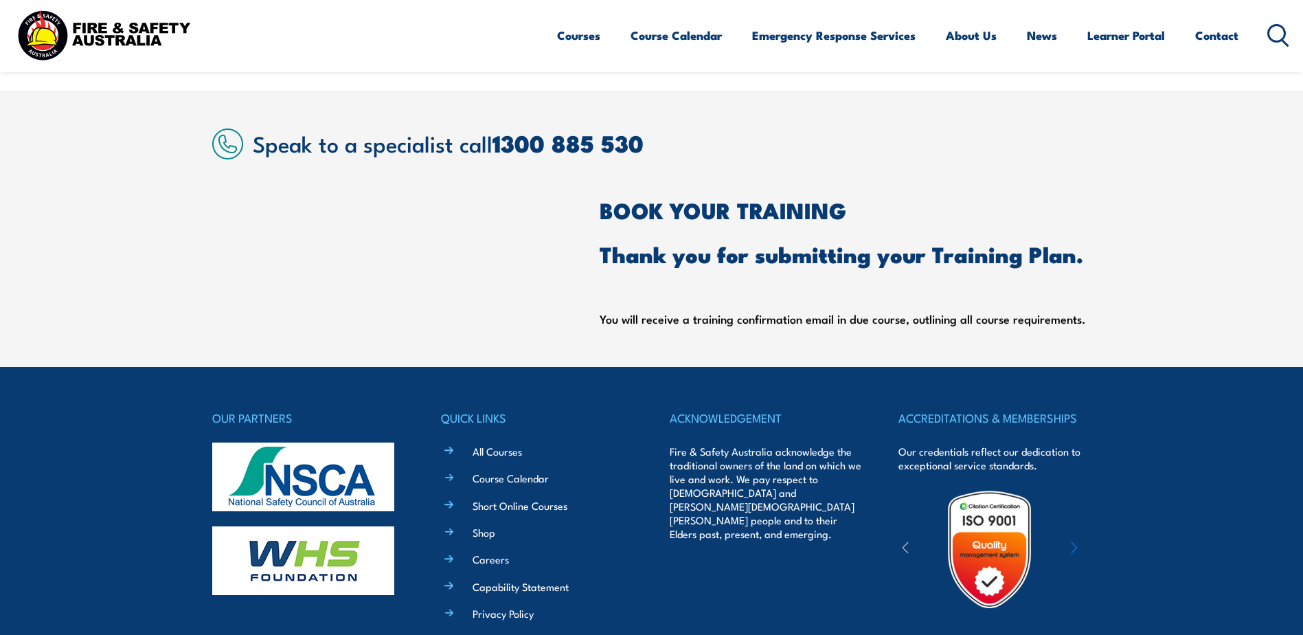
scroll to position [253, 0]
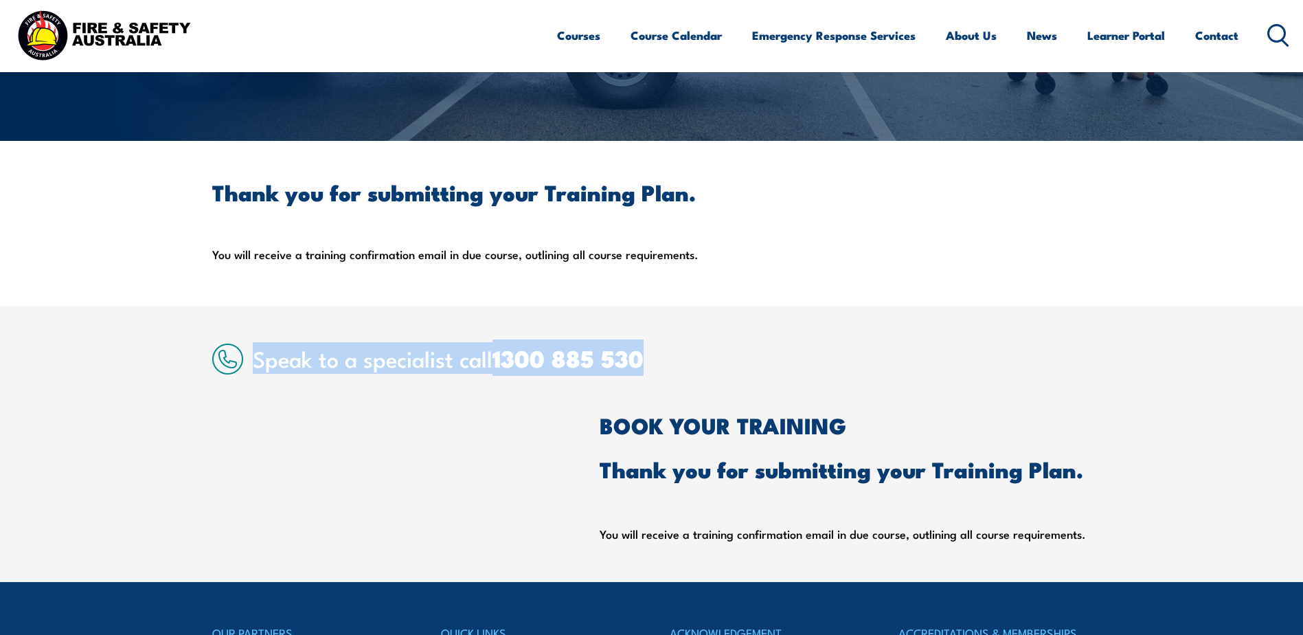
drag, startPoint x: 254, startPoint y: 366, endPoint x: 648, endPoint y: 359, distance: 393.6
click at [648, 359] on h2 "Speak to a specialist call [PHONE_NUMBER]" at bounding box center [672, 357] width 839 height 25
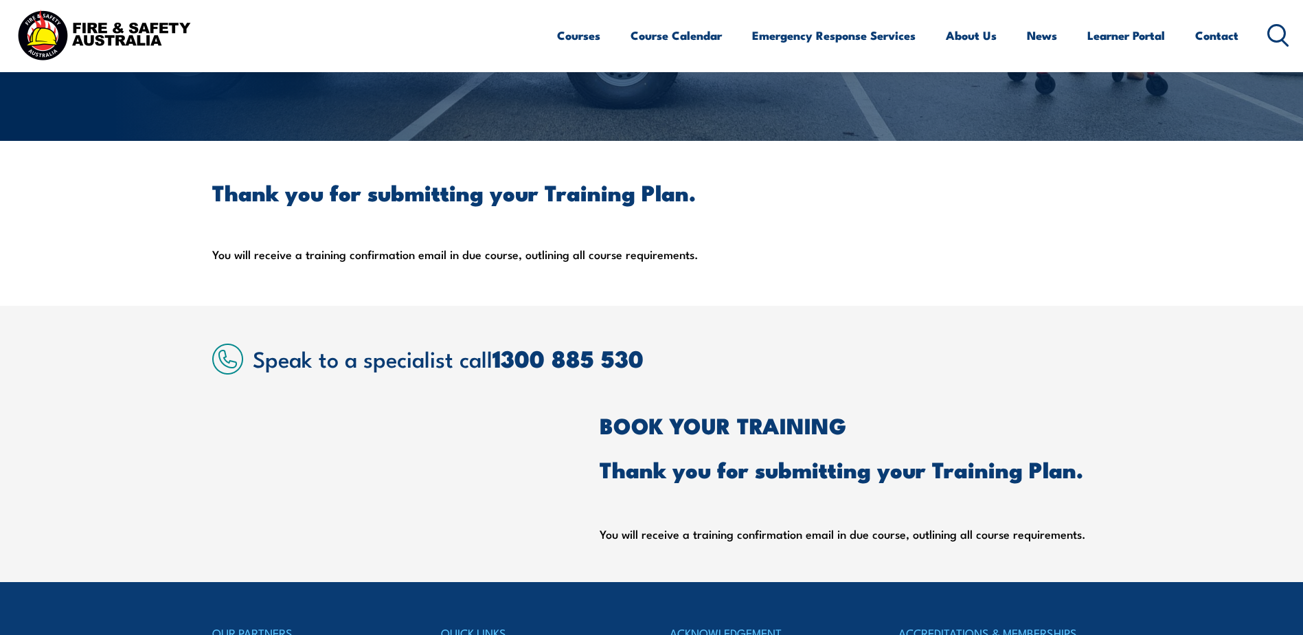
drag, startPoint x: 648, startPoint y: 359, endPoint x: 502, endPoint y: 420, distance: 157.9
click at [503, 420] on div at bounding box center [375, 479] width 326 height 129
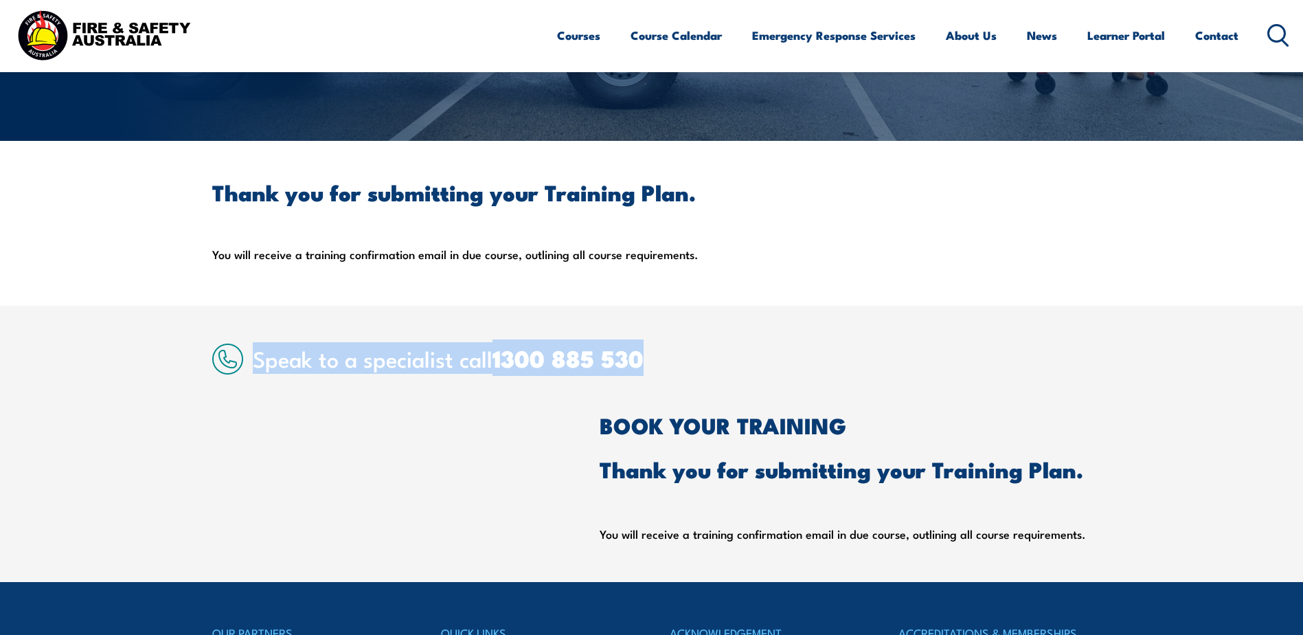
drag, startPoint x: 256, startPoint y: 362, endPoint x: 653, endPoint y: 365, distance: 397.0
click at [653, 365] on h2 "Speak to a specialist call [PHONE_NUMBER]" at bounding box center [672, 357] width 839 height 25
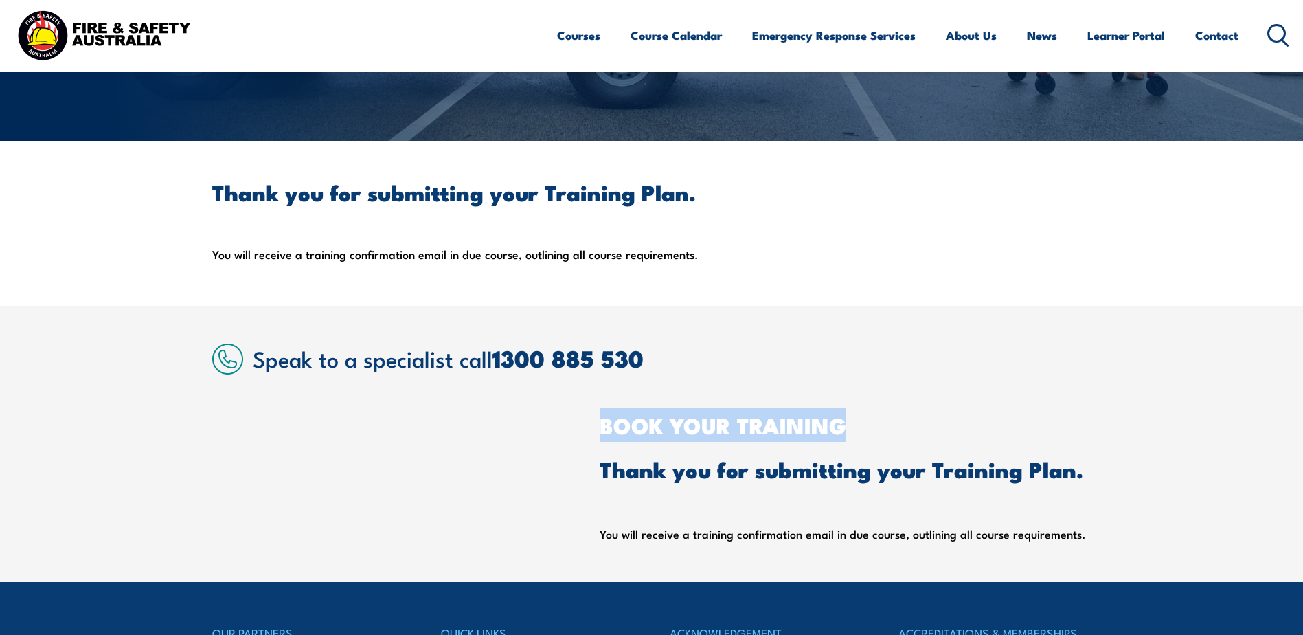
drag, startPoint x: 653, startPoint y: 365, endPoint x: 1109, endPoint y: 505, distance: 476.5
click at [1109, 505] on section "Speak to a specialist call [PHONE_NUMBER] BOOK YOUR TRAINING Thank you for subm…" at bounding box center [651, 444] width 1303 height 276
